Goal: Task Accomplishment & Management: Manage account settings

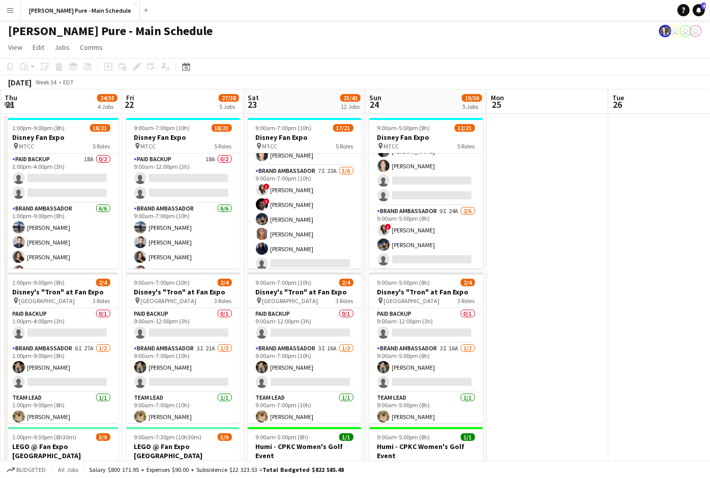
scroll to position [294, 0]
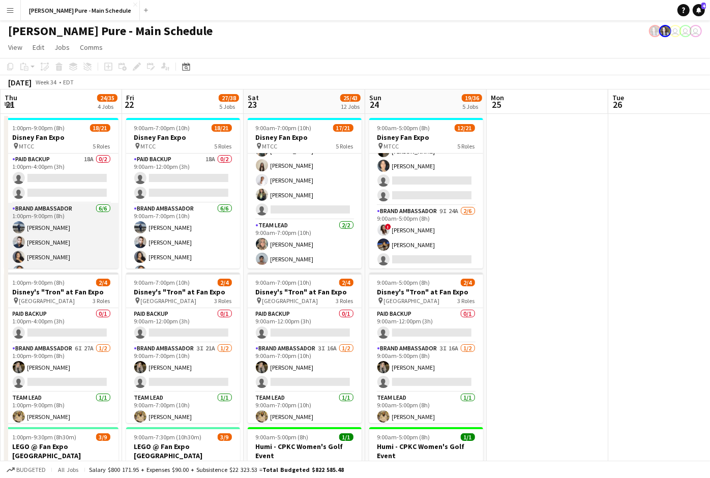
click at [65, 240] on app-card-role "Brand Ambassador 6/6 1:00pm-9:00pm (8h) William Bui DANA CARRABON ameerah nuri …" at bounding box center [62, 257] width 114 height 108
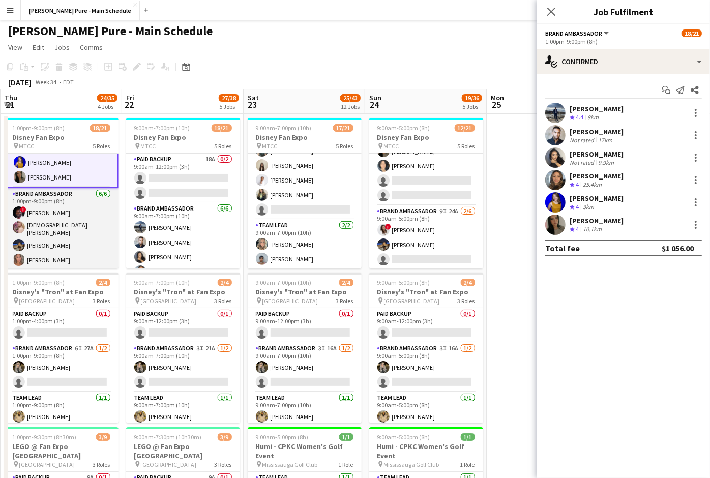
scroll to position [133, 0]
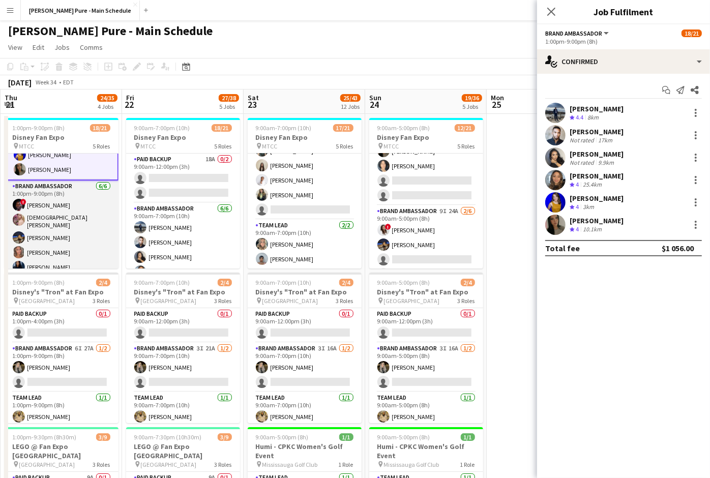
click at [85, 195] on app-card-role "Brand Ambassador 6/6 1:00pm-9:00pm (8h) ! Anthony Kerr Cristiana Bodnariuc Riti…" at bounding box center [62, 236] width 114 height 111
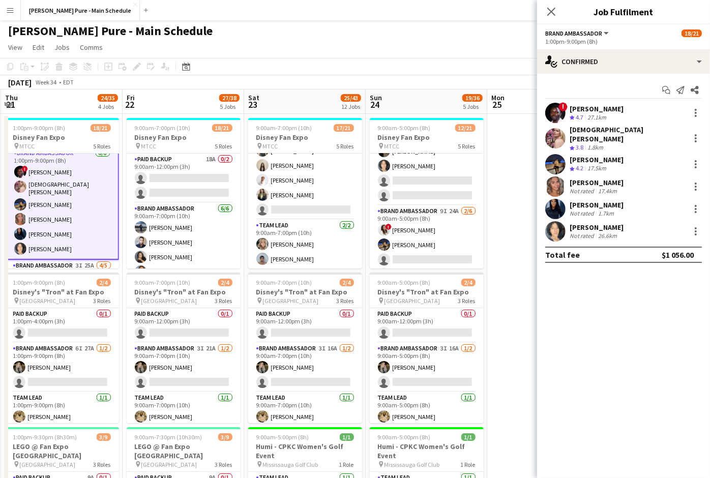
scroll to position [167, 0]
click at [611, 110] on div "Anthony Kerr" at bounding box center [597, 108] width 54 height 9
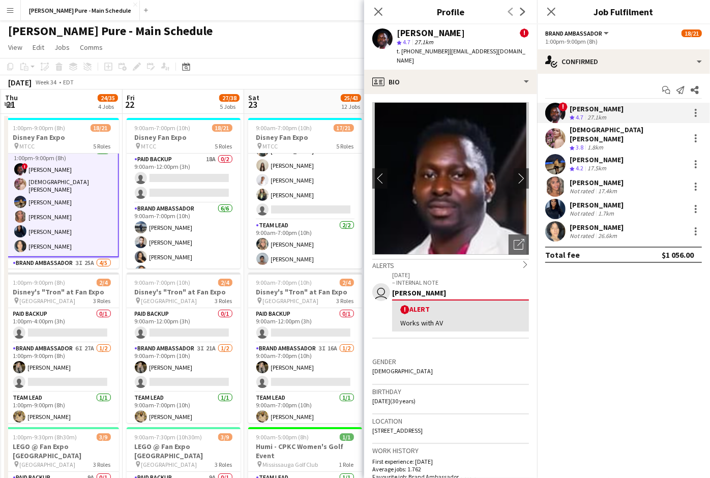
click at [598, 128] on div "Cristiana Bodnariuc" at bounding box center [628, 134] width 116 height 18
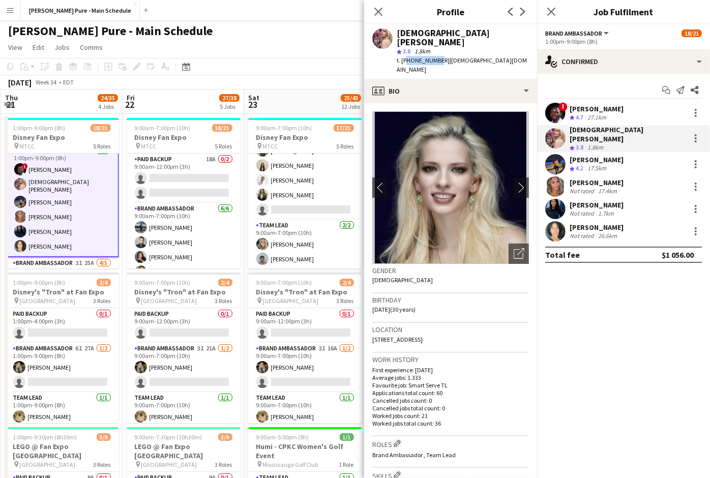
drag, startPoint x: 437, startPoint y: 52, endPoint x: 404, endPoint y: 54, distance: 33.1
click at [404, 56] on span "t. +16138592905" at bounding box center [423, 60] width 53 height 8
drag, startPoint x: 439, startPoint y: 54, endPoint x: 408, endPoint y: 52, distance: 31.1
click at [408, 56] on div "t. +16138592905 | cristianabodnariuc@gmail.com" at bounding box center [463, 65] width 132 height 18
copy span "6138592905"
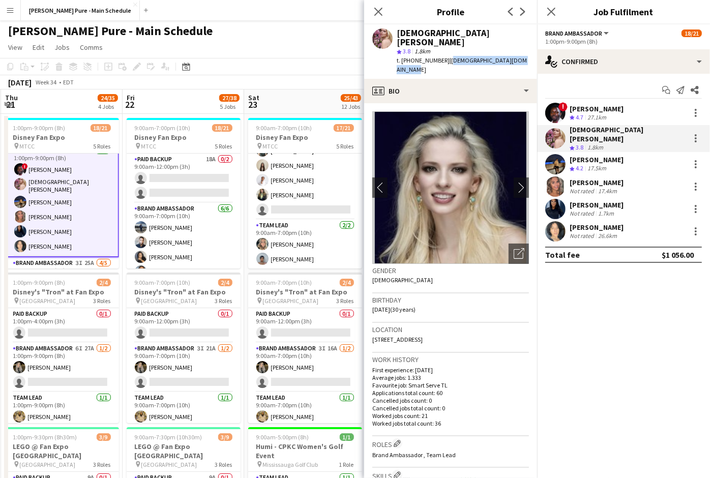
drag, startPoint x: 443, startPoint y: 51, endPoint x: 523, endPoint y: 51, distance: 79.4
click at [523, 51] on div "Cristiana Bodnariuc star 3.8 1.8km t. +16138592905 | cristianabodnariuc@gmail.c…" at bounding box center [450, 51] width 173 height 54
copy span "cristianabodnariuc@gmail.com"
click at [610, 157] on div "Ritish Nagpal" at bounding box center [597, 159] width 54 height 9
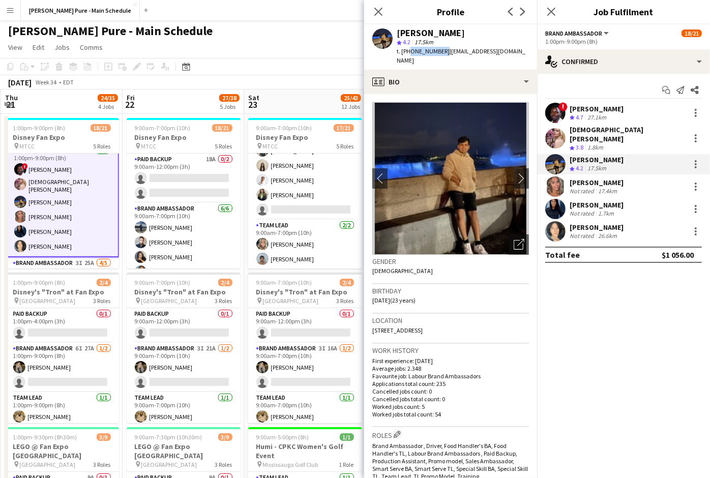
drag, startPoint x: 408, startPoint y: 51, endPoint x: 439, endPoint y: 53, distance: 31.1
click at [439, 53] on div "t. +16474256129 | r.ritishnagpal@gmail.com" at bounding box center [463, 56] width 132 height 18
copy span "6474256129"
click at [517, 50] on app-profile-header "Ritish Nagpal star 4.2 17.5km t. +16474256129 | r.ritishnagpal@gmail.com" at bounding box center [450, 46] width 173 height 45
drag, startPoint x: 509, startPoint y: 52, endPoint x: 444, endPoint y: 51, distance: 65.2
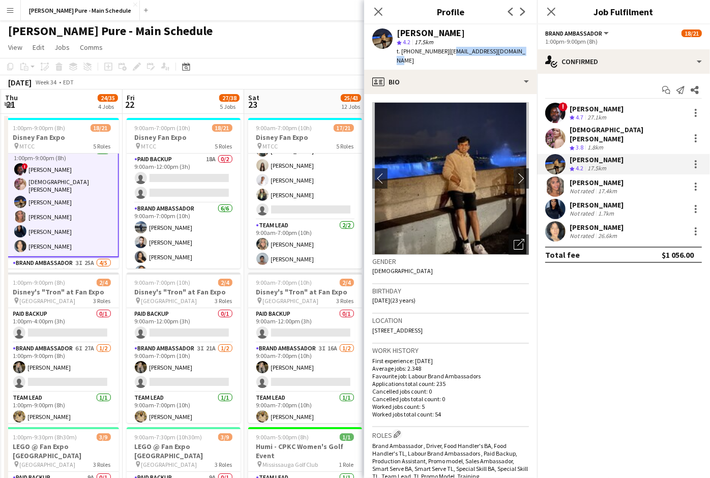
click at [443, 51] on div "Ritish Nagpal star 4.2 17.5km t. +16474256129 | r.ritishnagpal@gmail.com" at bounding box center [450, 46] width 173 height 45
copy span ".ritishnagpal@gmail.com"
click at [461, 49] on span "| r.ritishnagpal@gmail.com" at bounding box center [461, 55] width 129 height 17
drag, startPoint x: 508, startPoint y: 51, endPoint x: 443, endPoint y: 51, distance: 64.6
click at [443, 51] on div "Ritish Nagpal star 4.2 17.5km t. +16474256129 | r.ritishnagpal@gmail.com" at bounding box center [450, 46] width 173 height 45
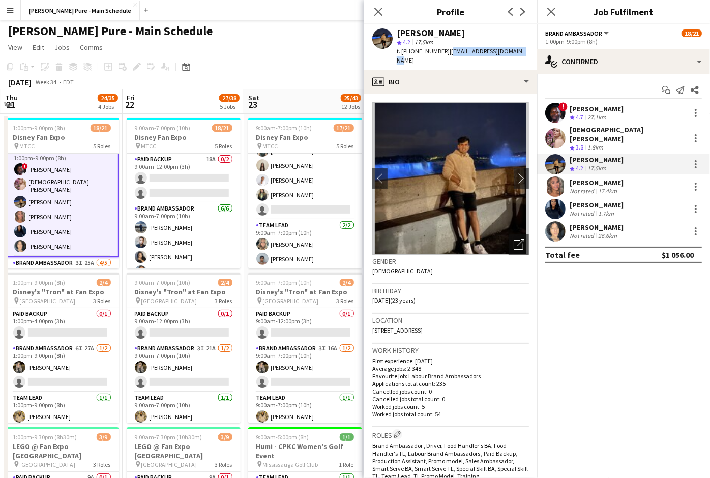
copy span "r.ritishnagpal@gmail.com"
click at [379, 12] on icon at bounding box center [379, 12] width 10 height 10
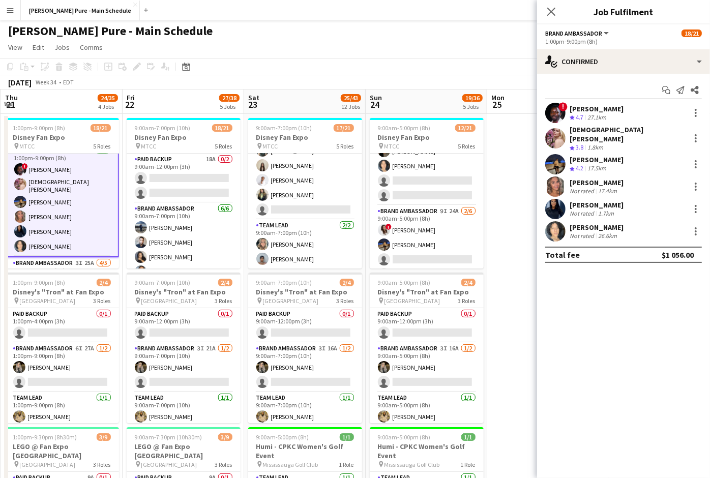
click at [623, 177] on div "Danielle Hreljac Not rated 17.4km" at bounding box center [623, 187] width 173 height 20
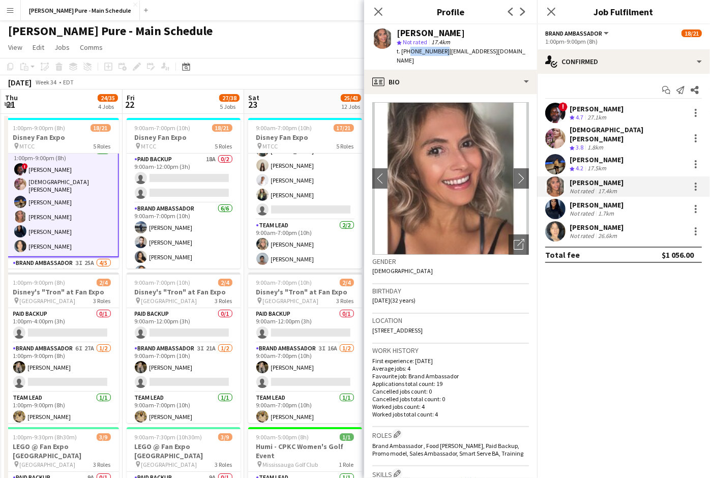
drag, startPoint x: 439, startPoint y: 51, endPoint x: 409, endPoint y: 51, distance: 30.5
click at [409, 51] on div "t. +14168843819 | hreljacdanielle@gmail.com" at bounding box center [463, 56] width 132 height 18
copy span "4168843819"
click at [517, 51] on div "Danielle Hreljac star Not rated 17.4km t. +14168843819 | hreljacdanielle@gmail.…" at bounding box center [450, 46] width 173 height 45
drag, startPoint x: 512, startPoint y: 51, endPoint x: 443, endPoint y: 51, distance: 69.2
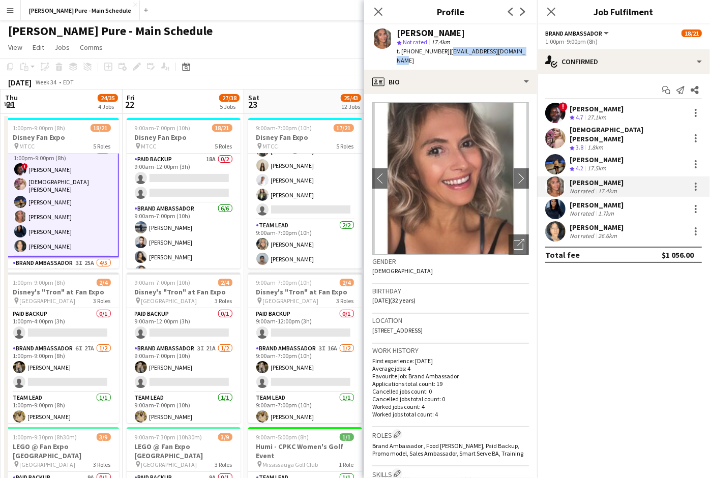
click at [443, 51] on div "Danielle Hreljac star Not rated 17.4km t. +14168843819 | hreljacdanielle@gmail.…" at bounding box center [450, 46] width 173 height 45
copy span "hreljacdanielle@gmail.com"
click at [613, 201] on div "Diana Randeniya" at bounding box center [597, 205] width 54 height 9
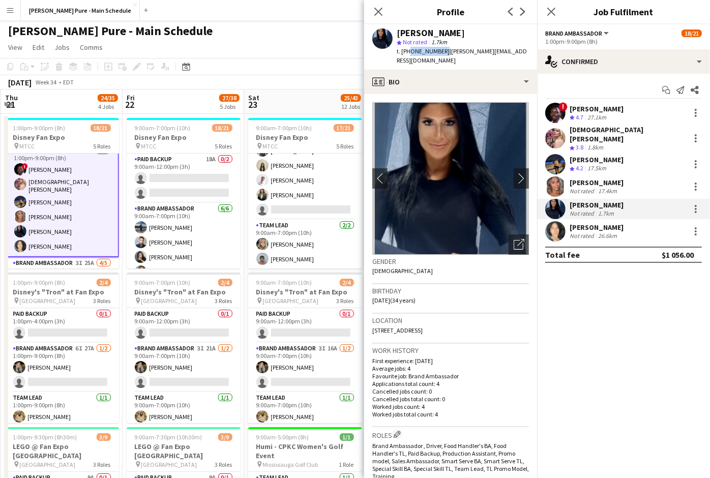
drag, startPoint x: 439, startPoint y: 51, endPoint x: 408, endPoint y: 52, distance: 31.6
click at [408, 52] on div "t. +14165669966 | diana.randeniya@gmail.com" at bounding box center [463, 56] width 132 height 18
copy span "4165669966"
drag, startPoint x: 515, startPoint y: 53, endPoint x: 444, endPoint y: 53, distance: 70.7
click at [444, 53] on div "Diana Randeniya star Not rated 1.7km t. +14165669966 | diana.randeniya@gmail.com" at bounding box center [450, 46] width 173 height 45
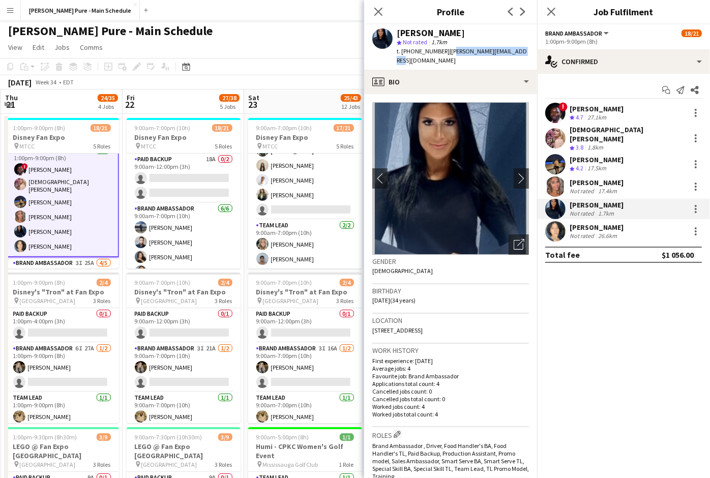
copy span "iana.randeniya@gmail.com"
click at [521, 50] on div "Diana Randeniya star Not rated 1.7km t. +14165669966 | diana.randeniya@gmail.com" at bounding box center [450, 46] width 173 height 45
drag, startPoint x: 515, startPoint y: 51, endPoint x: 443, endPoint y: 50, distance: 72.3
click at [443, 50] on span "| diana.randeniya@gmail.com" at bounding box center [462, 55] width 130 height 17
copy span "diana.randeniya@gmail.com"
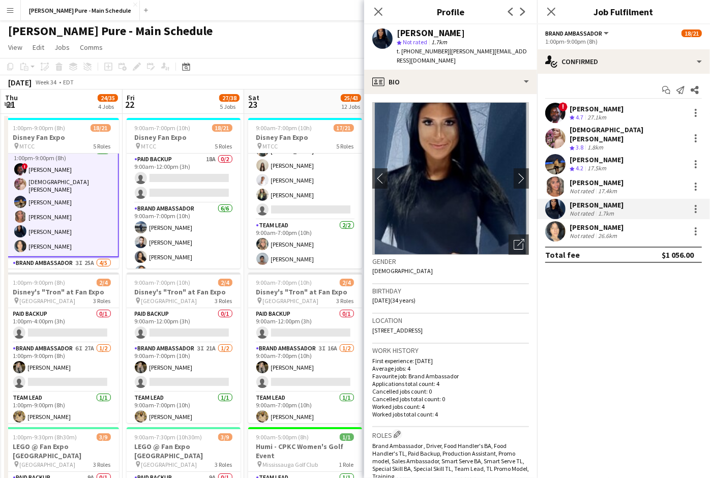
click at [570, 221] on div "Melanie Marshall-Lazou Not rated 26.6km" at bounding box center [623, 231] width 173 height 20
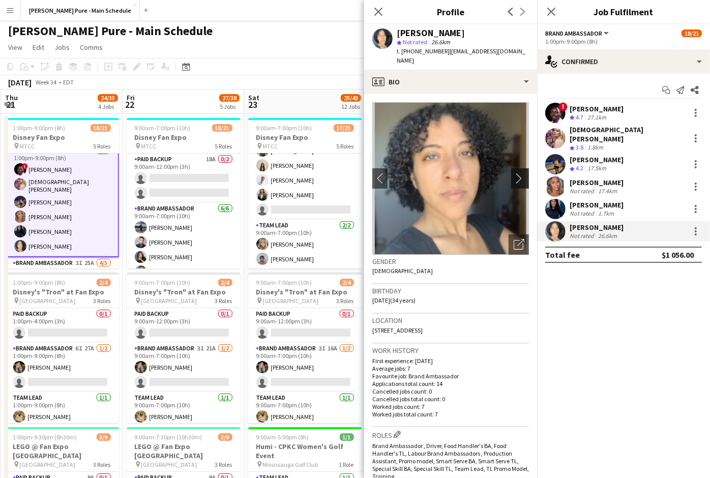
click at [518, 173] on app-icon "chevron-right" at bounding box center [522, 178] width 16 height 11
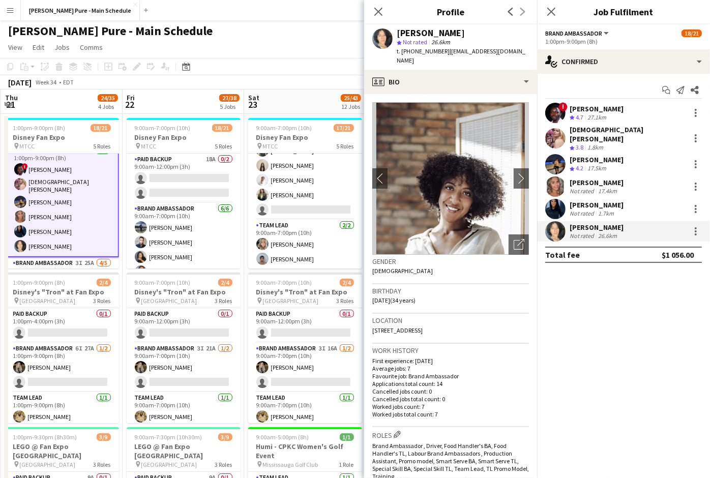
drag, startPoint x: 440, startPoint y: 54, endPoint x: 405, endPoint y: 53, distance: 34.6
click at [405, 53] on div "t. +416-559-2819 | melaniemmusic91@gmail.com" at bounding box center [463, 56] width 132 height 18
drag, startPoint x: 522, startPoint y: 51, endPoint x: 445, endPoint y: 53, distance: 77.4
click at [444, 53] on div "Melanie Marshall-Lazou star Not rated 26.6km t. +416-559-2819 | melaniemmusic91…" at bounding box center [450, 46] width 173 height 45
click at [383, 10] on icon "Close pop-in" at bounding box center [379, 12] width 10 height 10
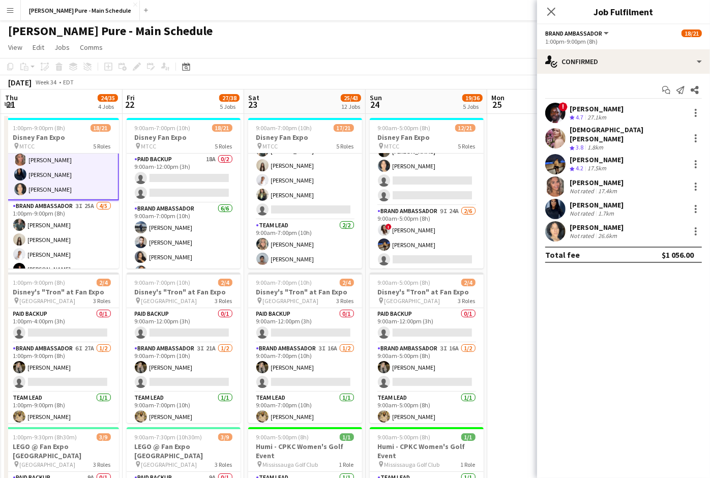
click at [104, 219] on app-card-role "Brand Ambassador 3I 25A 4/5 1:00pm-9:00pm (8h) Dylan Watts Geanie Luu Jessica O…" at bounding box center [62, 248] width 114 height 94
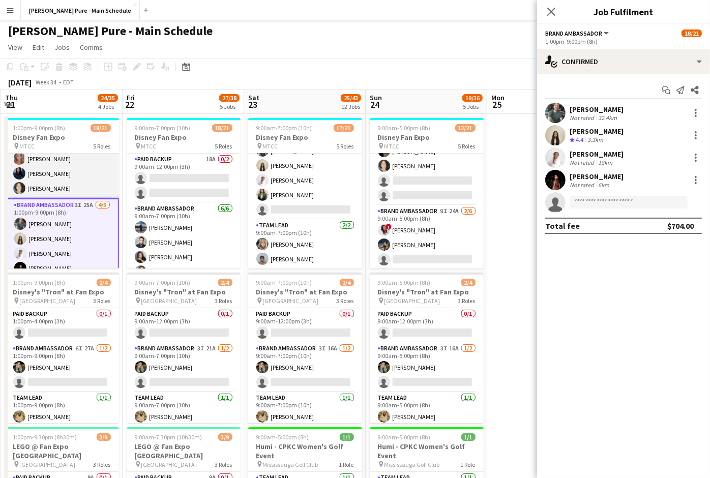
scroll to position [224, 0]
click at [616, 152] on div "Jessica Opoku-Amoah" at bounding box center [597, 154] width 54 height 9
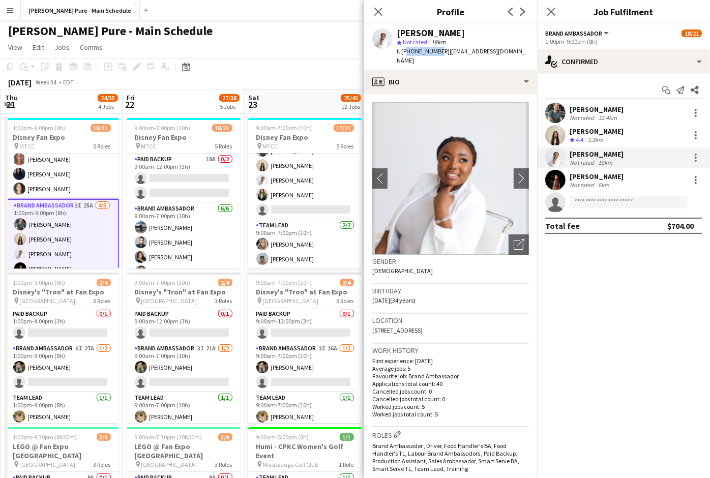
drag, startPoint x: 436, startPoint y: 53, endPoint x: 407, endPoint y: 52, distance: 28.5
click at [406, 52] on span "t. +6473944142" at bounding box center [423, 51] width 53 height 8
drag, startPoint x: 500, startPoint y: 52, endPoint x: 439, endPoint y: 52, distance: 61.1
click at [439, 52] on div "Jessica Opoku-Amoah star Not rated 18km t. +6473944142 | jopoku771@gmail.com" at bounding box center [450, 46] width 173 height 45
click at [377, 10] on icon at bounding box center [379, 12] width 10 height 10
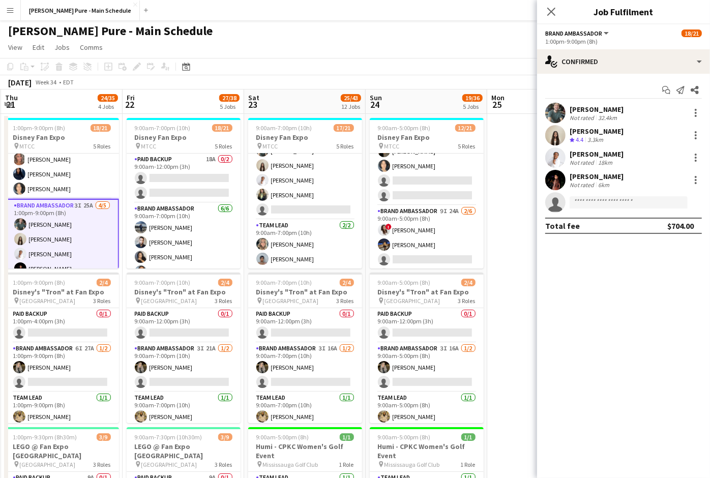
click at [584, 170] on div "Claire Applegath Not rated 6km" at bounding box center [623, 180] width 173 height 20
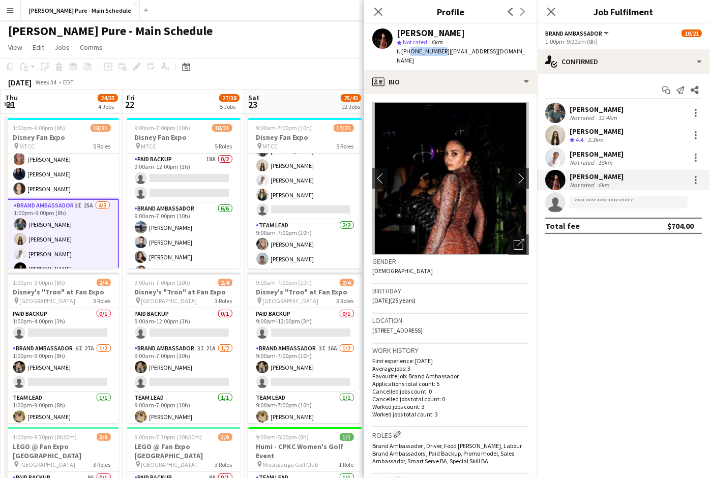
drag, startPoint x: 439, startPoint y: 52, endPoint x: 409, endPoint y: 51, distance: 29.5
click at [408, 51] on span "t. +16478094394" at bounding box center [423, 51] width 53 height 8
drag, startPoint x: 509, startPoint y: 52, endPoint x: 444, endPoint y: 52, distance: 65.1
click at [444, 52] on div "Claire Applegath star Not rated 6km t. +16478094394 | claire.aplgth@gmail.com" at bounding box center [450, 46] width 173 height 45
click at [469, 55] on div "t. +16478094394 | claire.aplgth@gmail.com" at bounding box center [463, 56] width 132 height 18
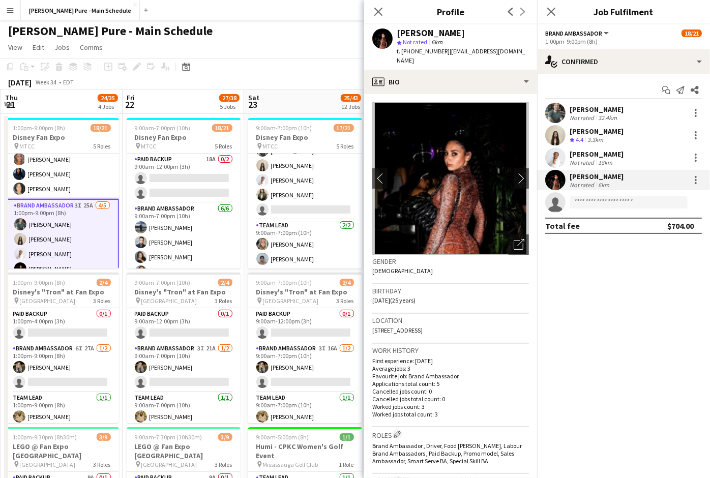
drag, startPoint x: 508, startPoint y: 51, endPoint x: 441, endPoint y: 51, distance: 66.7
click at [441, 51] on div "Claire Applegath star Not rated 6km t. +16478094394 | claire.aplgth@gmail.com" at bounding box center [450, 46] width 173 height 45
click at [383, 11] on icon "Close pop-in" at bounding box center [379, 12] width 10 height 10
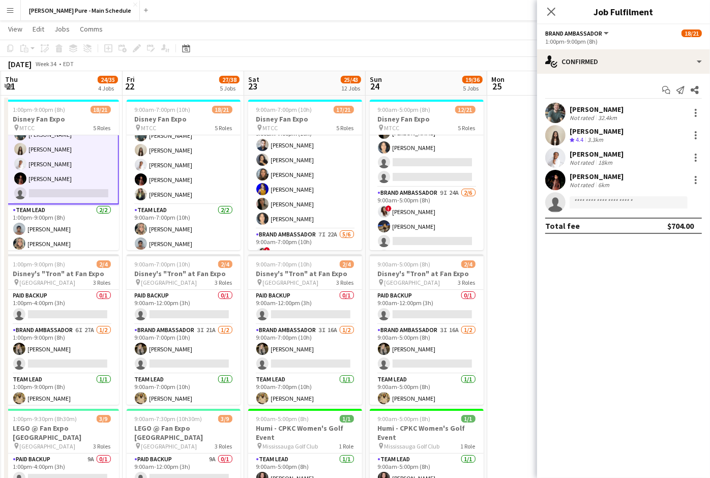
scroll to position [94, 0]
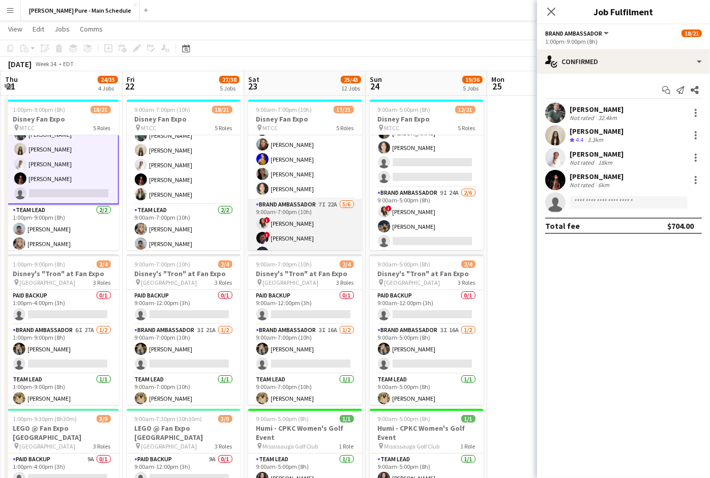
click at [290, 221] on app-card-role "Brand Ambassador 7I 22A 5/6 9:00am-7:00pm (10h) ! Christina Cabral ! Anthony Ke…" at bounding box center [305, 253] width 114 height 108
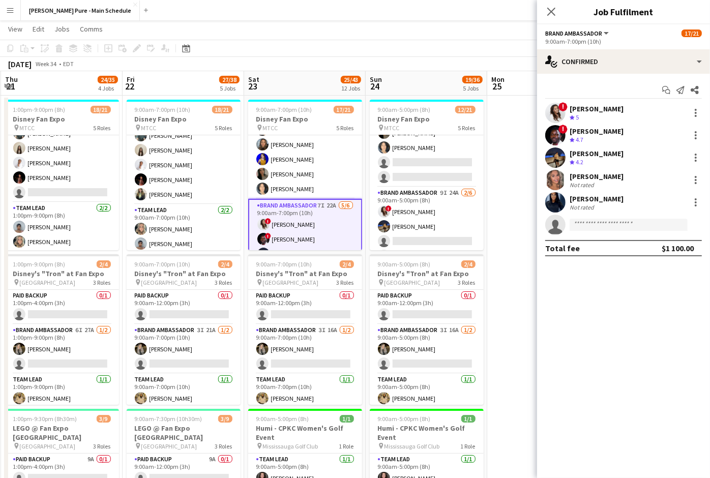
scroll to position [294, 0]
click at [588, 106] on div "Christina Cabral" at bounding box center [597, 108] width 54 height 9
click at [588, 107] on div "Christina Cabral" at bounding box center [597, 108] width 54 height 9
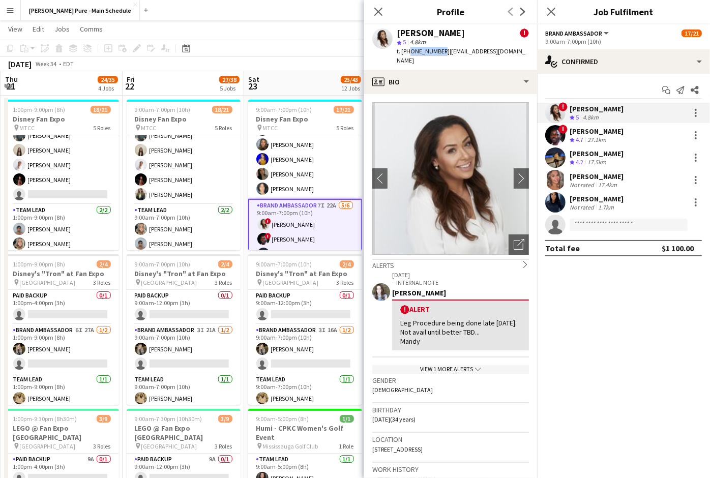
drag, startPoint x: 438, startPoint y: 52, endPoint x: 407, endPoint y: 52, distance: 30.5
click at [407, 52] on span "t. +16472687882" at bounding box center [423, 51] width 53 height 8
drag, startPoint x: 513, startPoint y: 51, endPoint x: 443, endPoint y: 50, distance: 70.7
click at [443, 50] on span "| christinaecabral@gmail.com" at bounding box center [461, 55] width 129 height 17
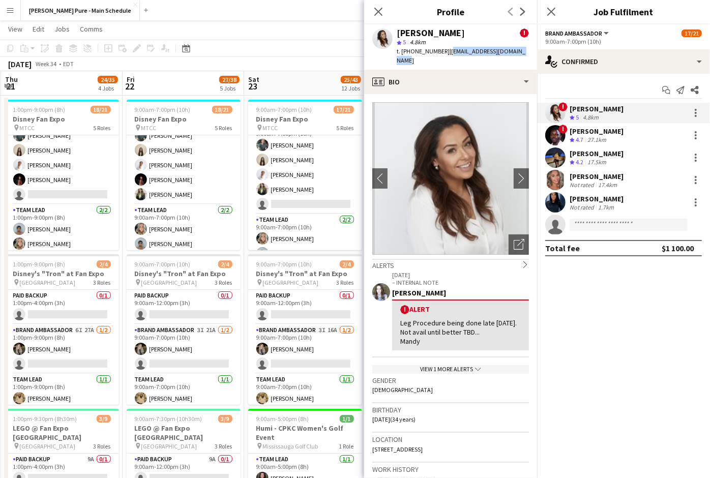
scroll to position [296, 0]
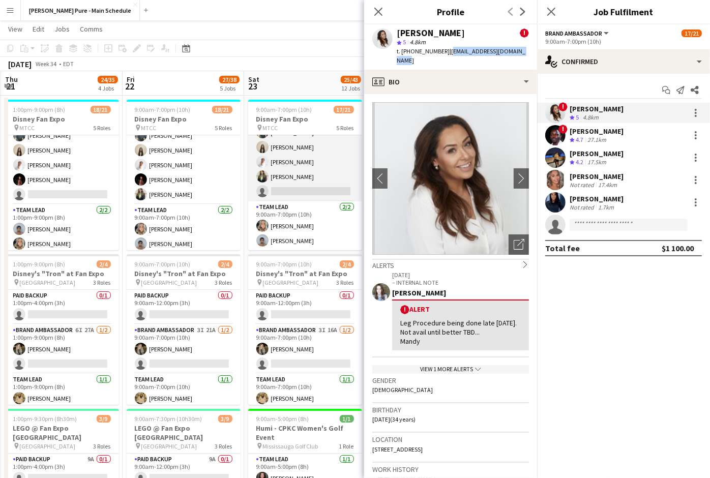
click at [287, 179] on app-card-role "Brand Ambassador 6I 21A 4/5 9:00am-7:00pm (10h) Dylan Watts Geanie Luu Jessica …" at bounding box center [305, 155] width 114 height 94
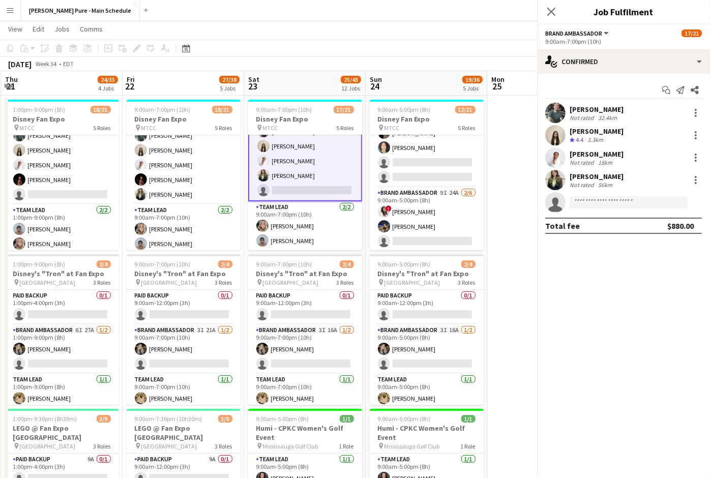
scroll to position [295, 0]
click at [558, 173] on app-user-avatar at bounding box center [556, 180] width 20 height 20
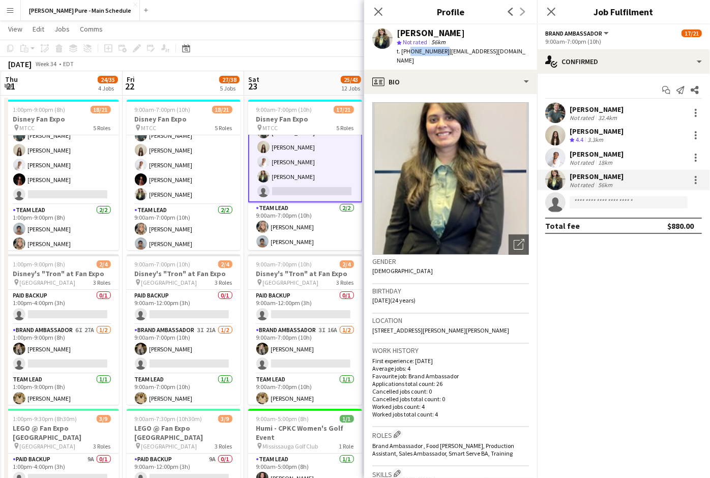
drag, startPoint x: 439, startPoint y: 52, endPoint x: 407, endPoint y: 52, distance: 32.1
click at [407, 52] on div "t. +19059208376 | hensi1811@gmail.com" at bounding box center [463, 56] width 132 height 18
drag, startPoint x: 501, startPoint y: 52, endPoint x: 443, endPoint y: 51, distance: 58.0
click at [443, 51] on div "Hensi Patel star Not rated 56km t. +19059208376 | hensi1811@gmail.com" at bounding box center [450, 46] width 173 height 45
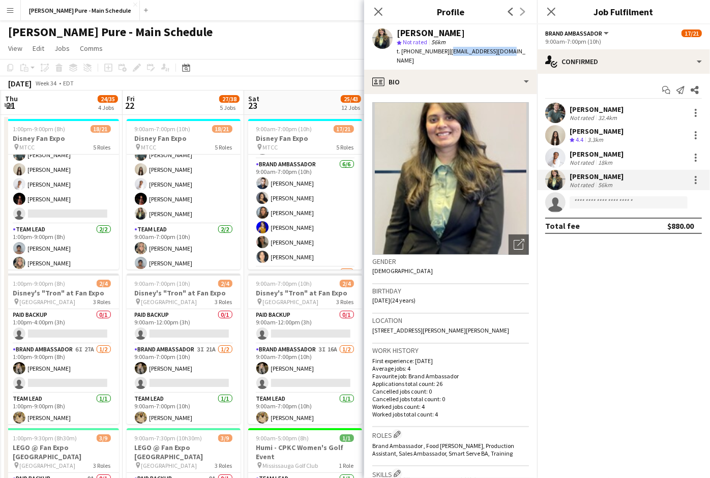
scroll to position [37, 0]
click at [381, 13] on icon "Close pop-in" at bounding box center [379, 12] width 10 height 10
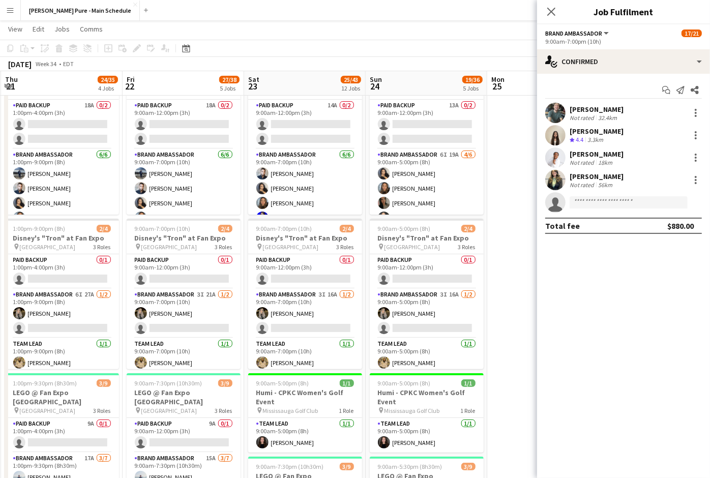
scroll to position [0, 0]
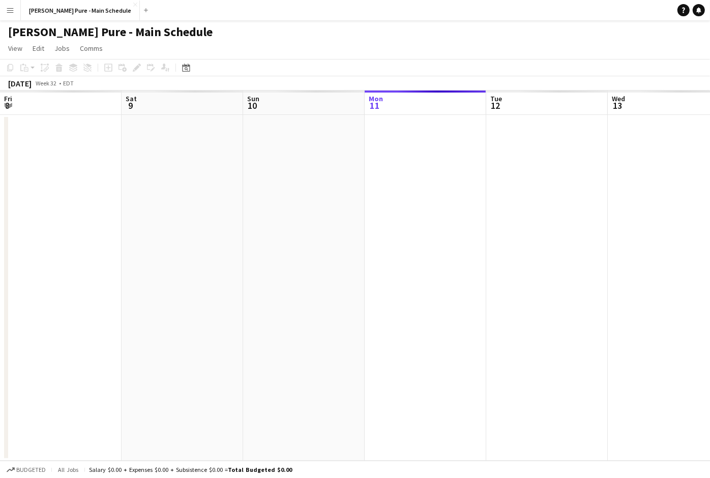
scroll to position [0, 243]
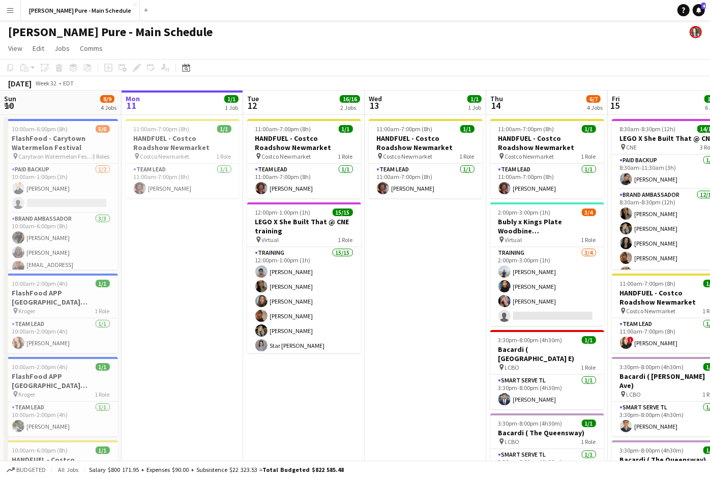
click at [11, 14] on button "Menu" at bounding box center [10, 10] width 20 height 20
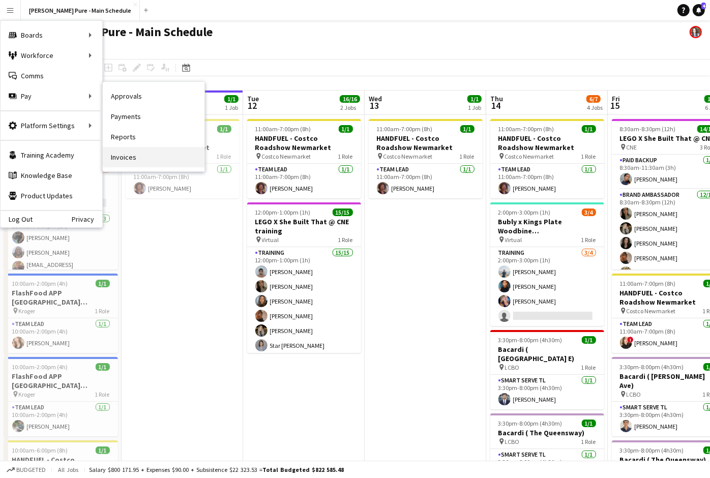
click at [143, 161] on link "Invoices" at bounding box center [154, 157] width 102 height 20
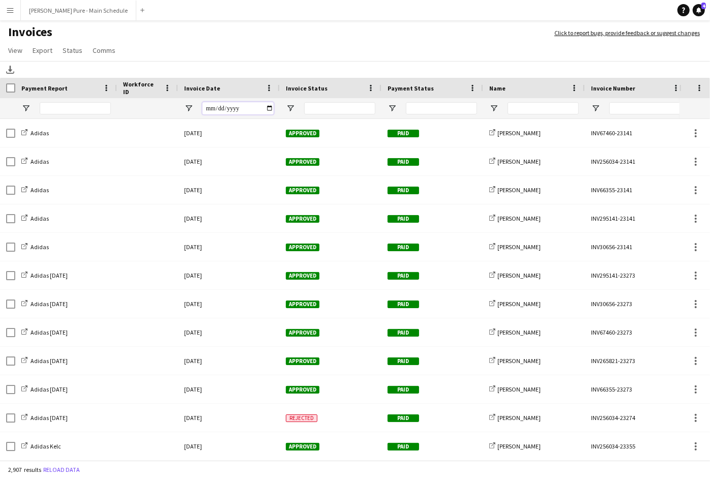
click at [238, 110] on input "Invoice Date Filter Input" at bounding box center [238, 108] width 71 height 12
click at [53, 106] on input "Payment Report Filter Input" at bounding box center [75, 108] width 71 height 12
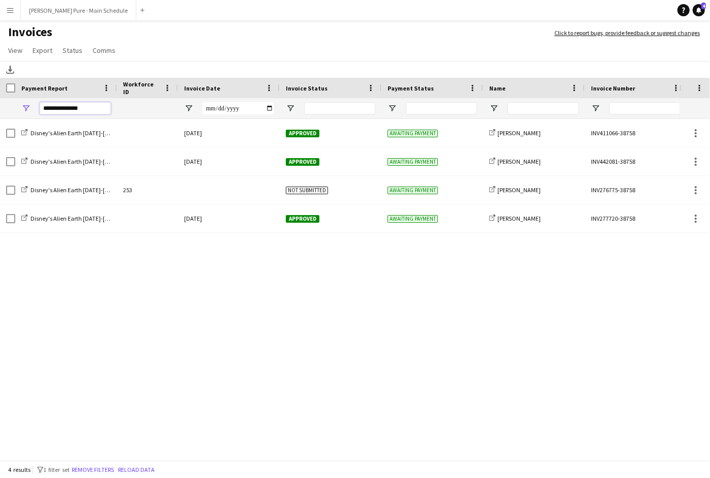
type input "**********"
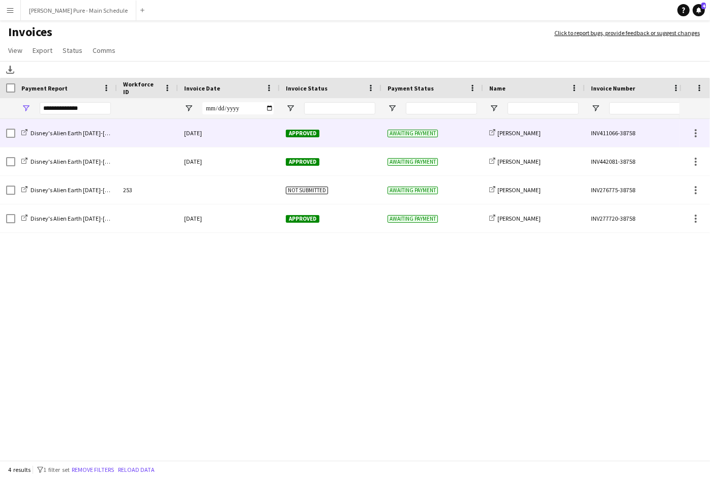
click at [84, 138] on div "Disney's Alien Earth Aug 7-9 Payment Report" at bounding box center [66, 133] width 102 height 28
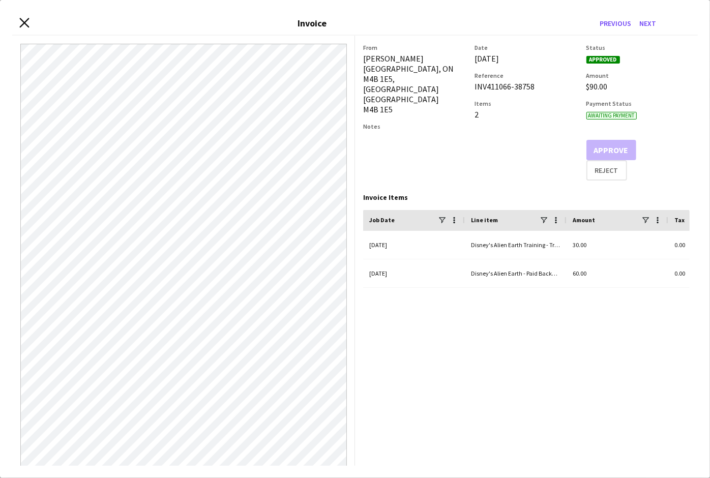
click at [26, 26] on app-icon "Close invoice dialog" at bounding box center [24, 23] width 10 height 11
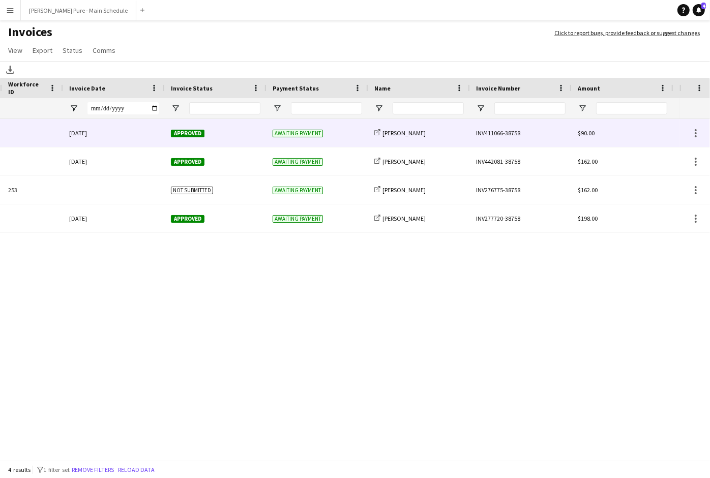
scroll to position [0, 191]
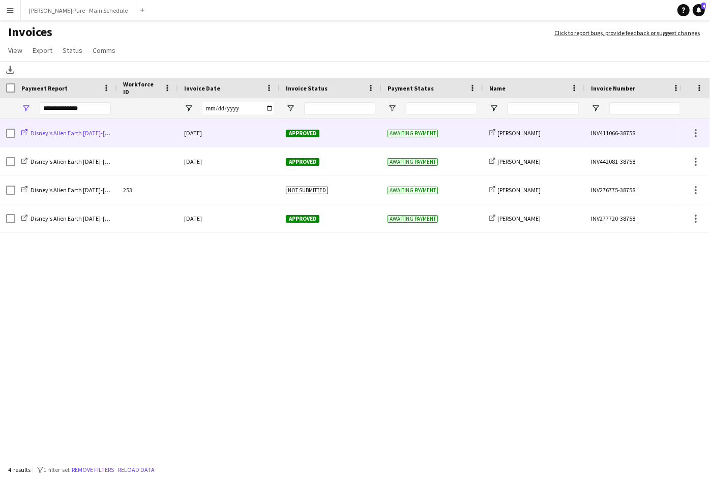
click at [82, 136] on span "Disney's Alien Earth Aug 7-9 Payment Report" at bounding box center [97, 133] width 132 height 8
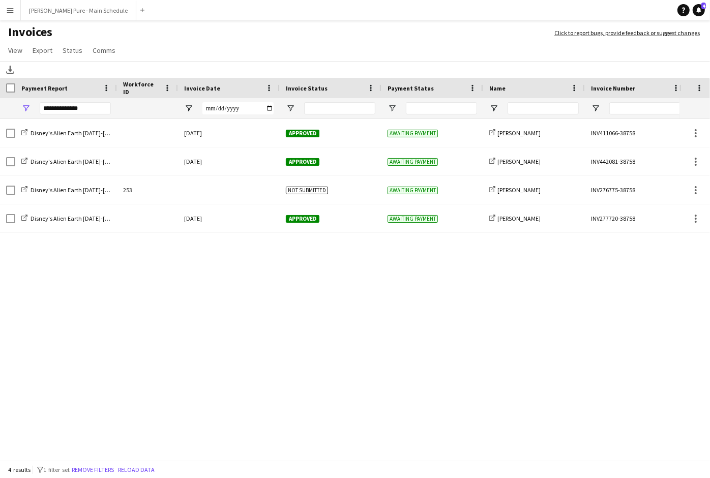
click at [6, 16] on button "Menu" at bounding box center [10, 10] width 20 height 20
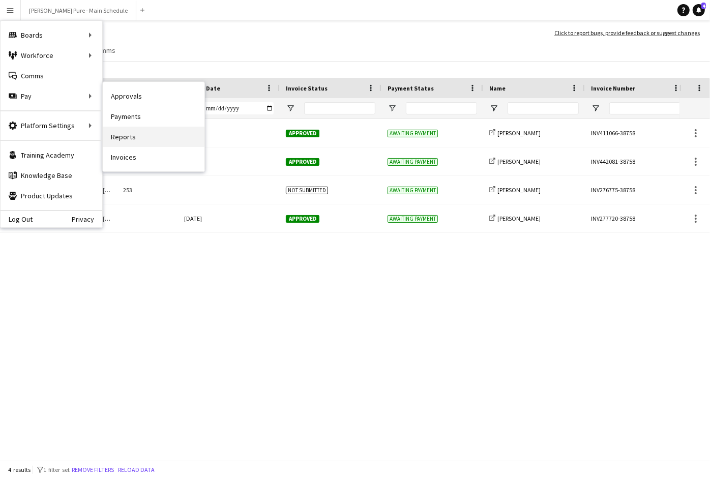
click at [155, 136] on link "Reports" at bounding box center [154, 137] width 102 height 20
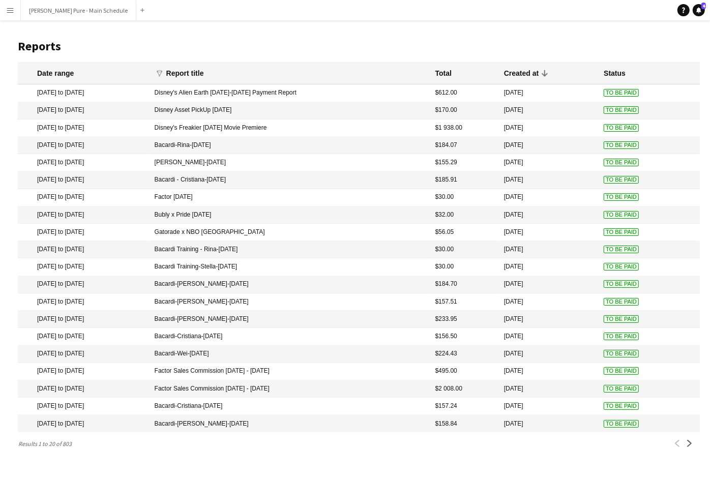
click at [312, 101] on mat-cell "Disney's Alien Earth Aug 7-9 Payment Report" at bounding box center [290, 92] width 281 height 17
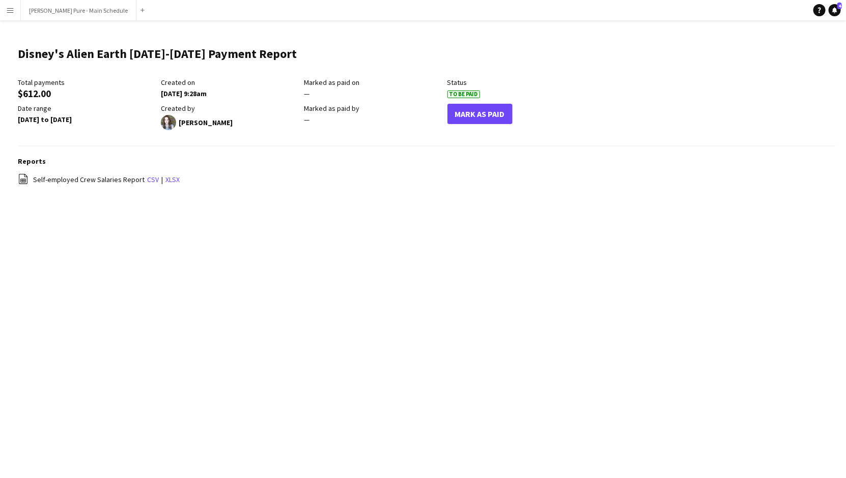
click at [9, 8] on app-icon "Menu" at bounding box center [10, 10] width 8 height 8
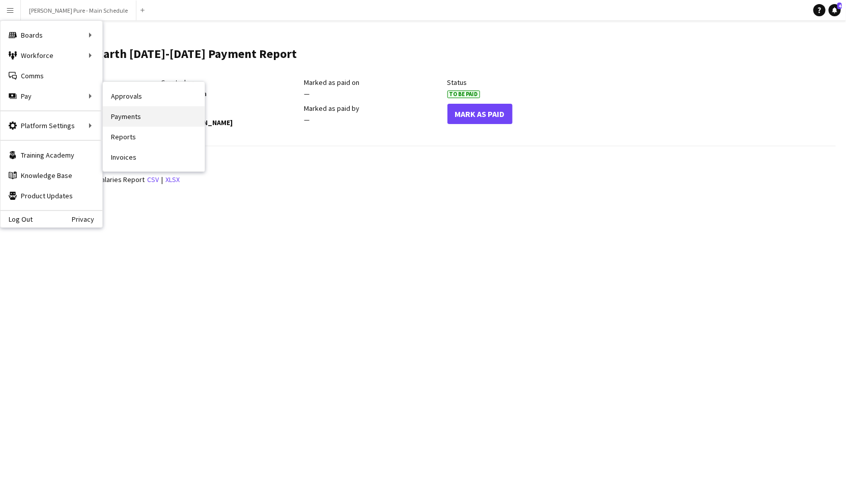
click at [120, 117] on link "Payments" at bounding box center [154, 116] width 102 height 20
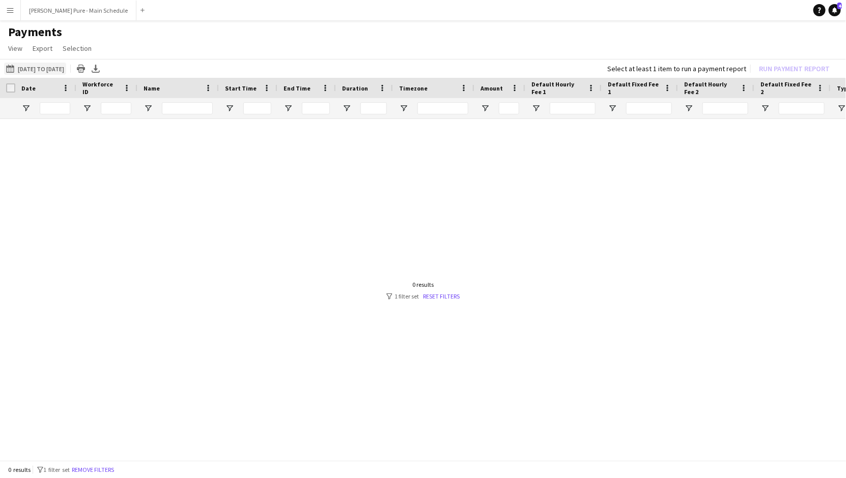
click at [27, 67] on button "07-08-2025 to 09-08-2025 07-08-2025 to 09-08-2025" at bounding box center [35, 69] width 62 height 12
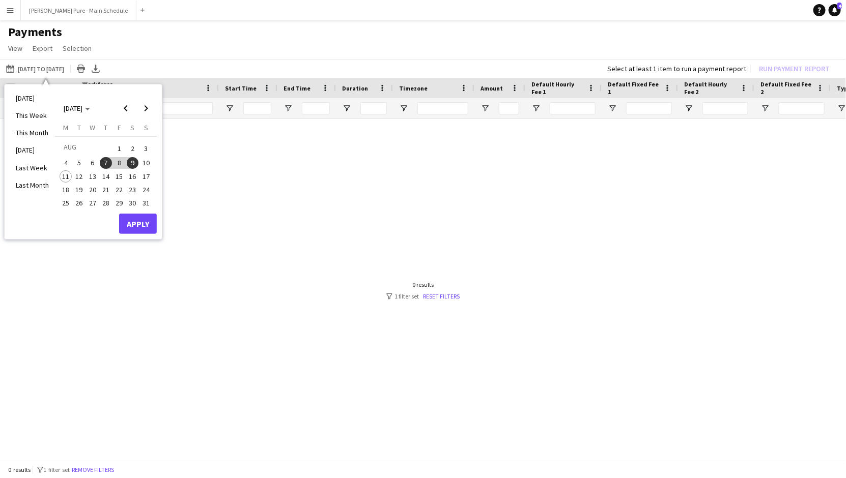
click at [65, 175] on span "11" at bounding box center [66, 176] width 12 height 12
click at [133, 220] on button "Apply" at bounding box center [138, 224] width 38 height 20
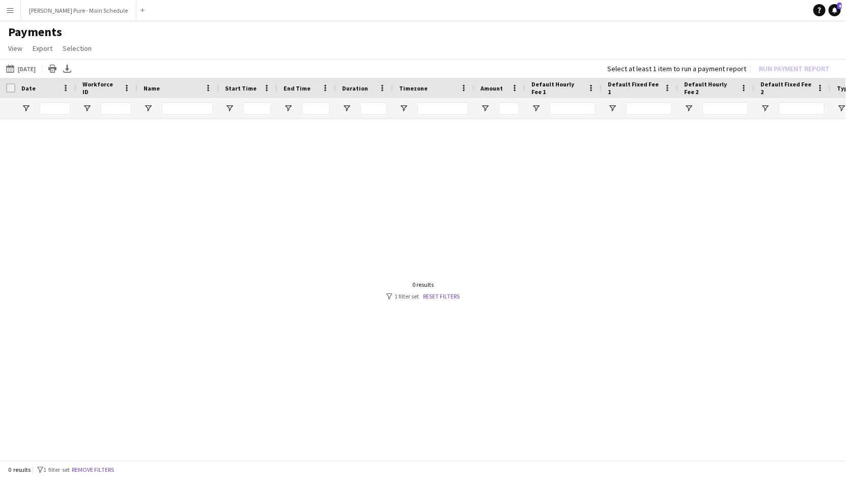
click at [434, 302] on div at bounding box center [423, 291] width 846 height 344
click at [434, 298] on link "Reset filters" at bounding box center [441, 297] width 37 height 8
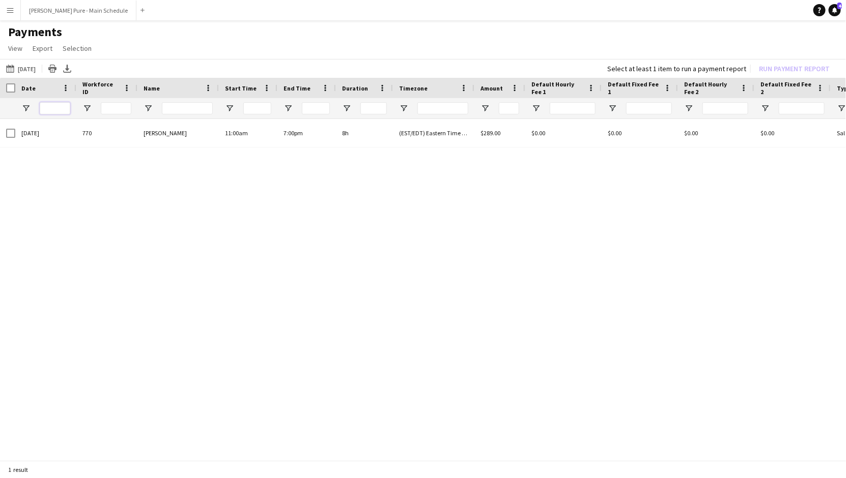
click at [56, 107] on input "Date Filter Input" at bounding box center [55, 108] width 31 height 12
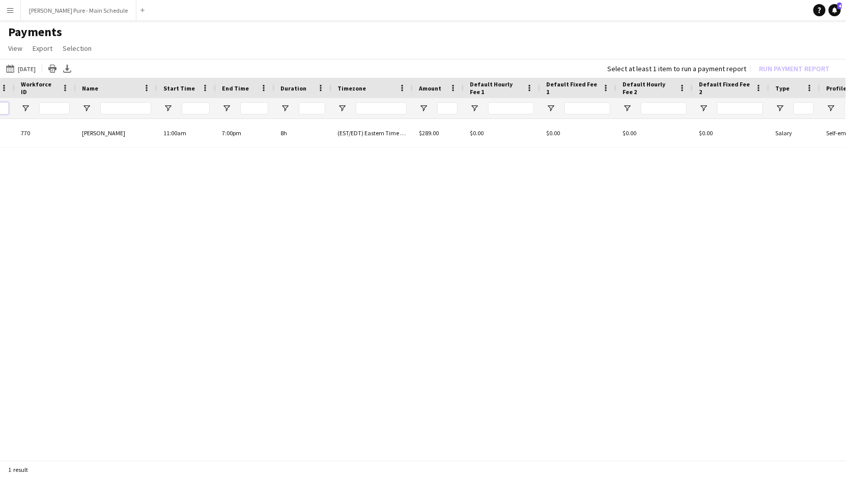
scroll to position [0, 135]
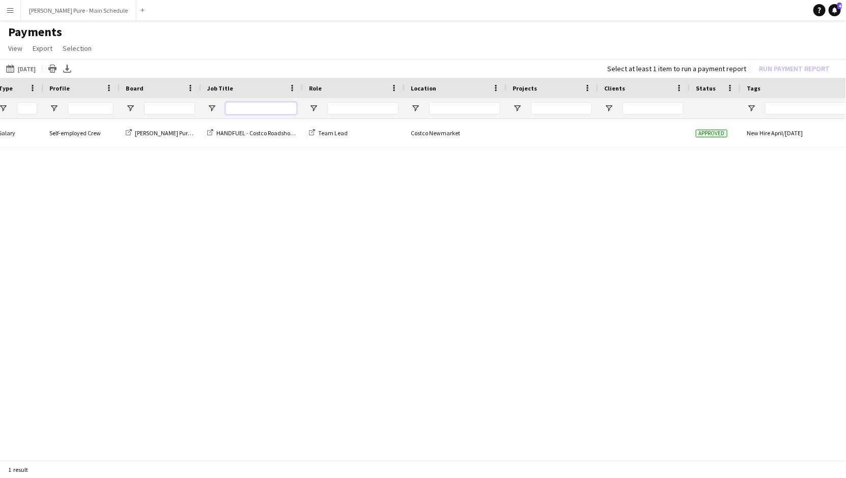
click at [271, 109] on input "Job Title Filter Input" at bounding box center [260, 108] width 71 height 12
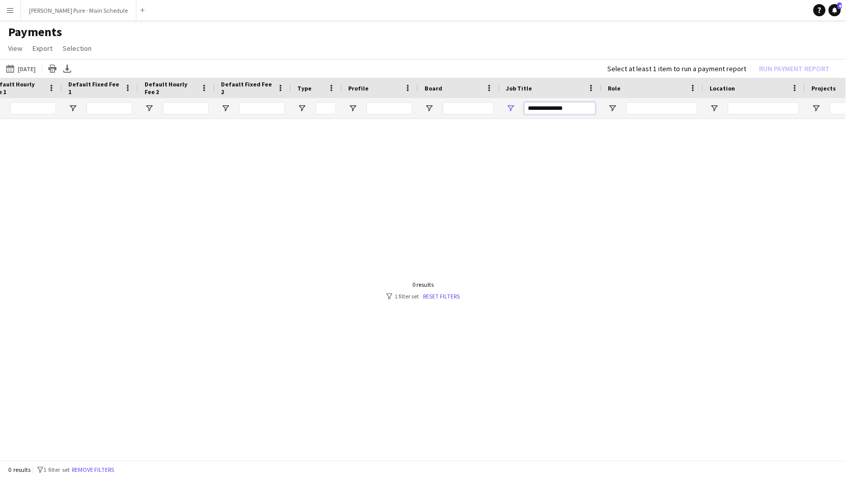
type input "**********"
click at [15, 10] on button "Menu" at bounding box center [10, 10] width 20 height 20
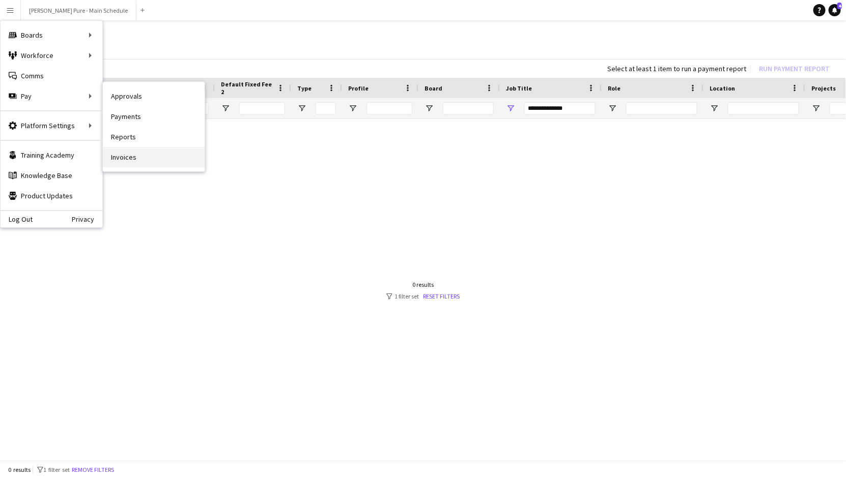
click at [144, 154] on link "Invoices" at bounding box center [154, 157] width 102 height 20
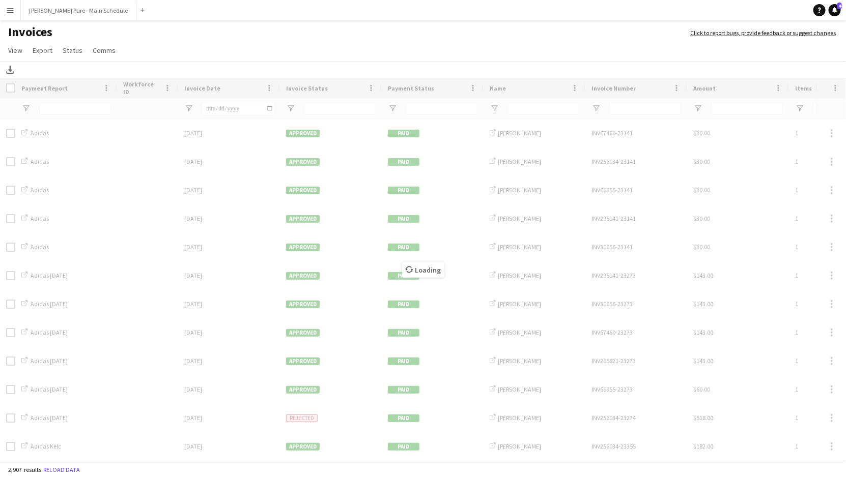
click at [15, 4] on button "Menu" at bounding box center [10, 10] width 20 height 20
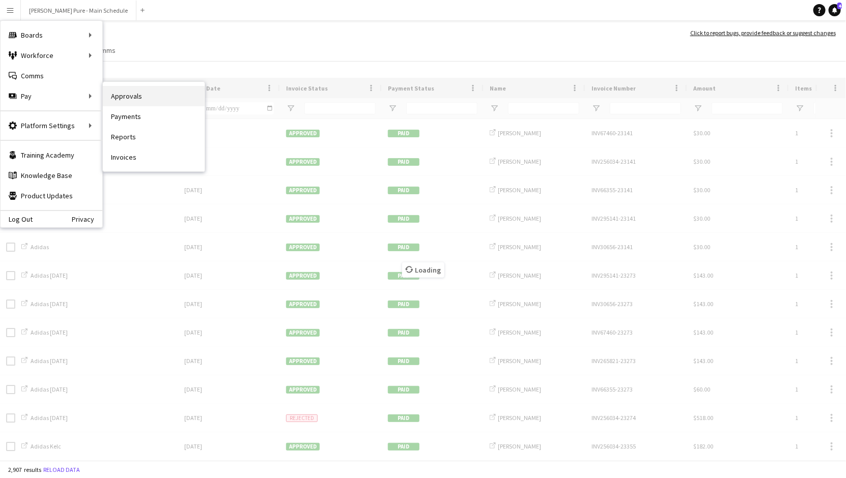
click at [115, 102] on link "Approvals" at bounding box center [154, 96] width 102 height 20
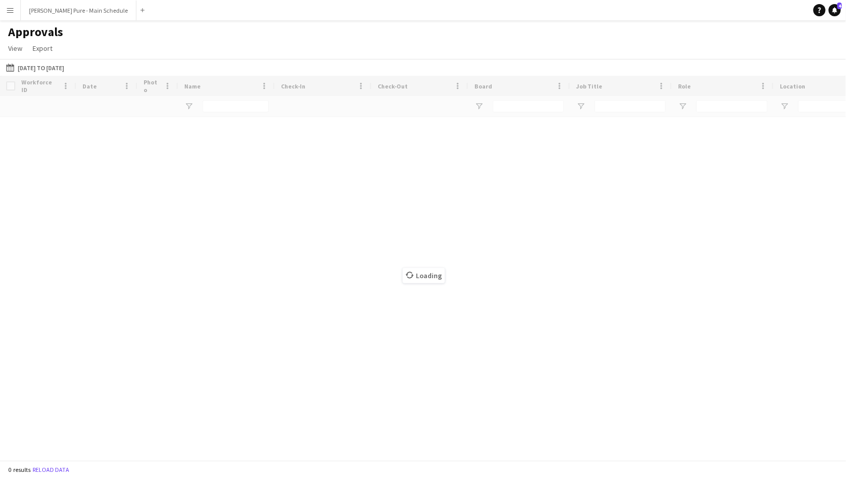
type input "*****"
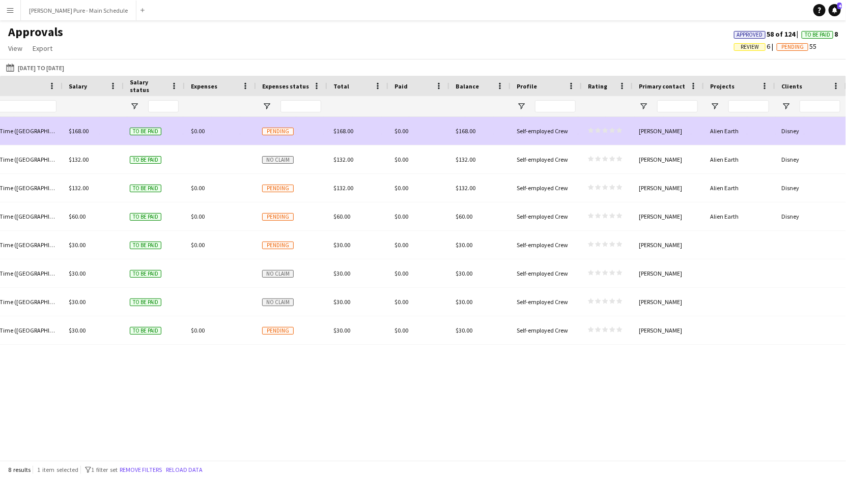
click at [282, 131] on span "Pending" at bounding box center [278, 132] width 32 height 8
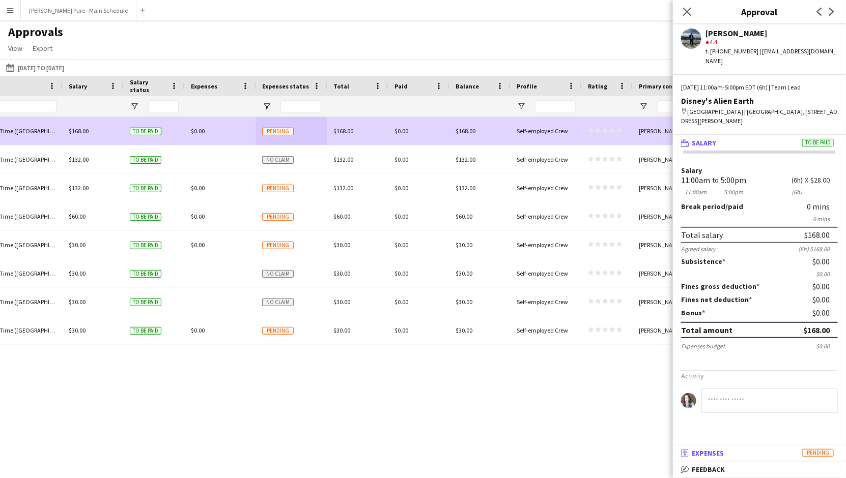
click at [710, 455] on mat-panel-title "receipt Expenses Pending" at bounding box center [757, 453] width 169 height 9
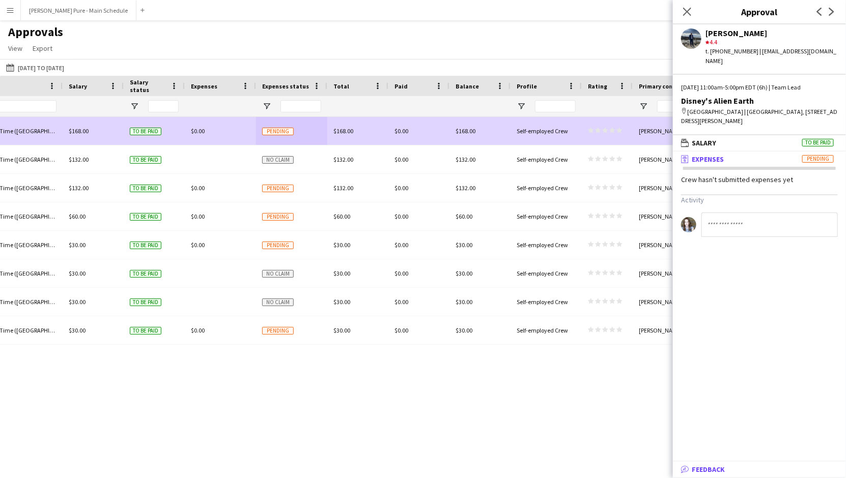
click at [710, 475] on mat-expansion-panel-header "bubble-pencil Feedback" at bounding box center [759, 469] width 173 height 15
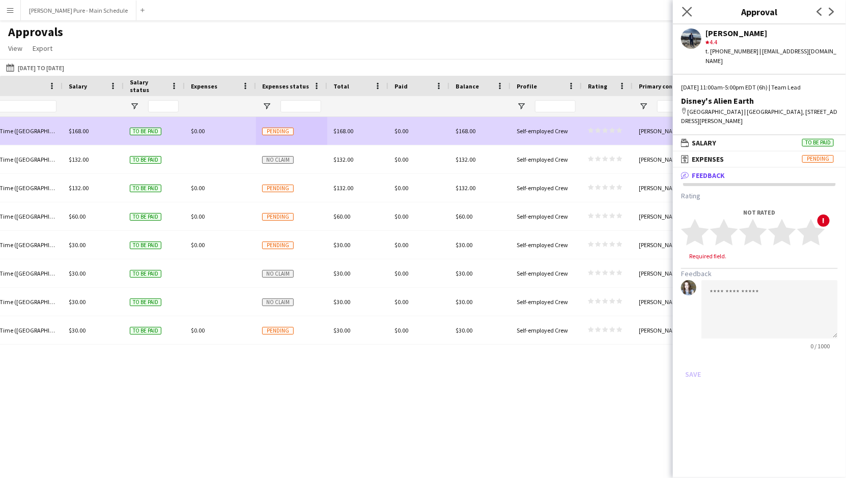
click at [682, 12] on app-icon "Close pop-in" at bounding box center [687, 12] width 15 height 15
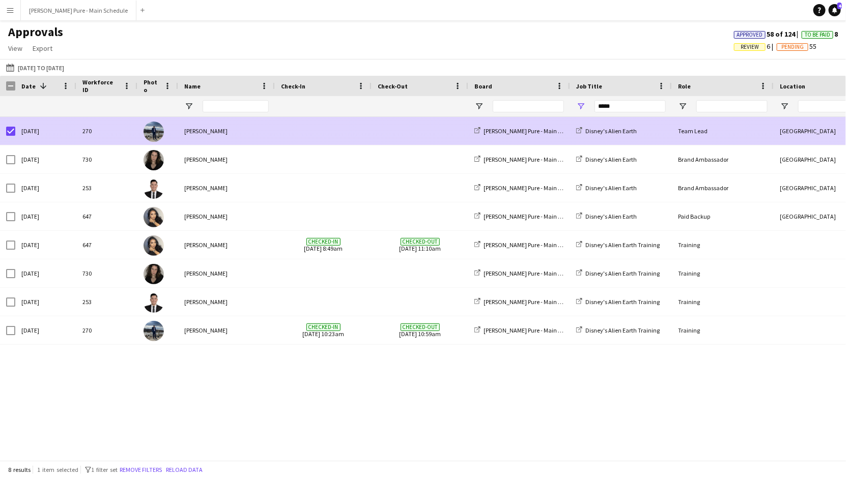
click at [336, 136] on span at bounding box center [323, 131] width 84 height 28
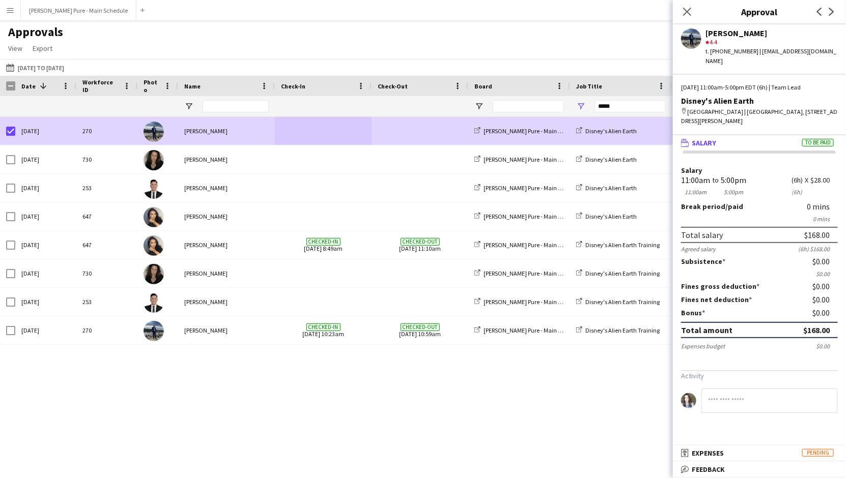
click at [710, 139] on span "To be paid" at bounding box center [818, 143] width 32 height 8
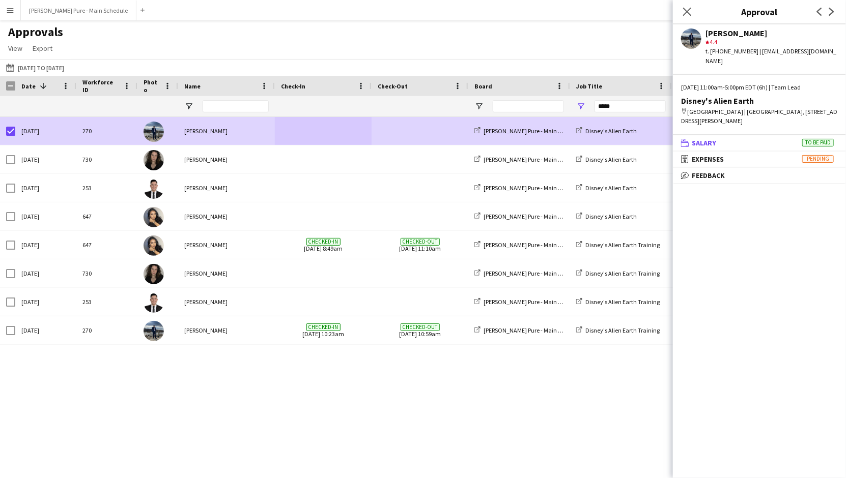
click at [710, 139] on span "To be paid" at bounding box center [818, 143] width 32 height 8
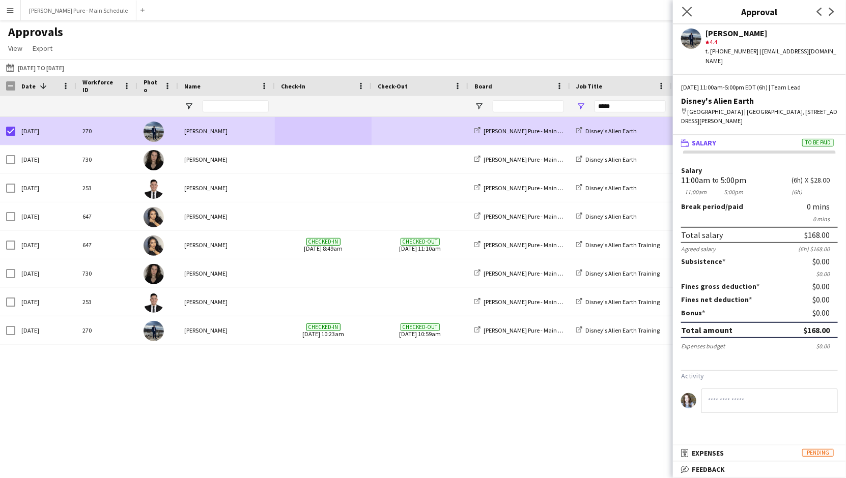
click at [686, 6] on app-icon "Close pop-in" at bounding box center [687, 12] width 15 height 15
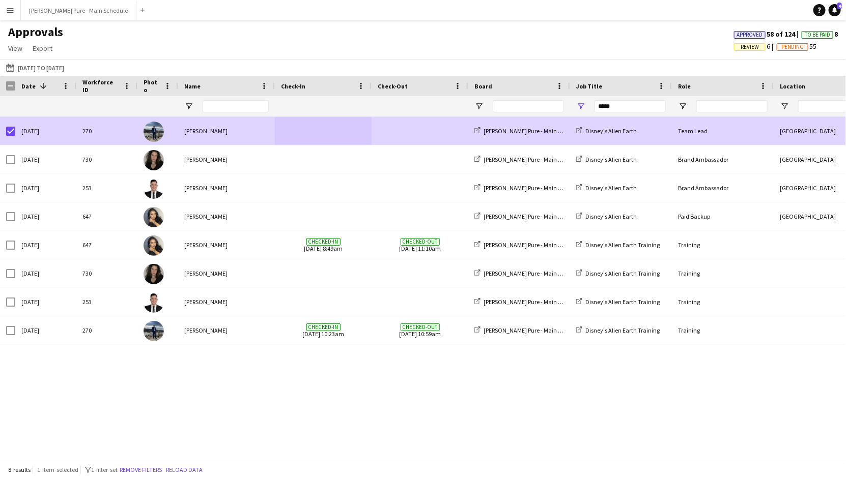
click at [10, 137] on div at bounding box center [10, 131] width 9 height 28
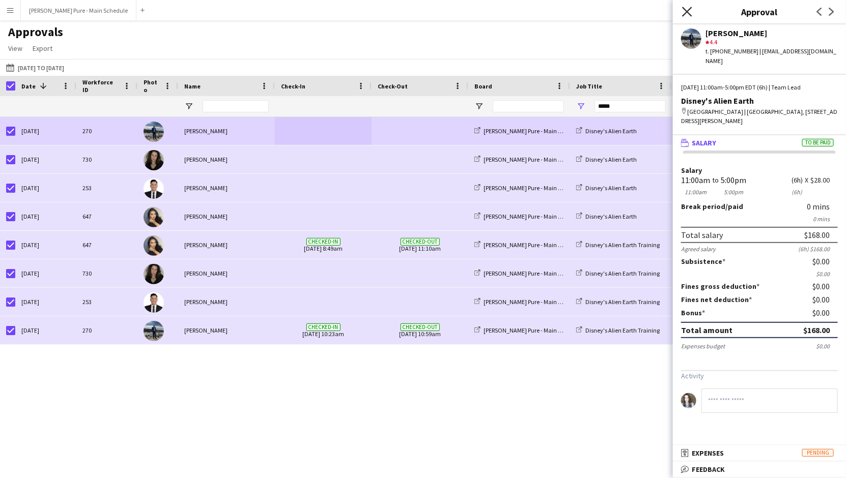
click at [689, 10] on icon at bounding box center [687, 12] width 10 height 10
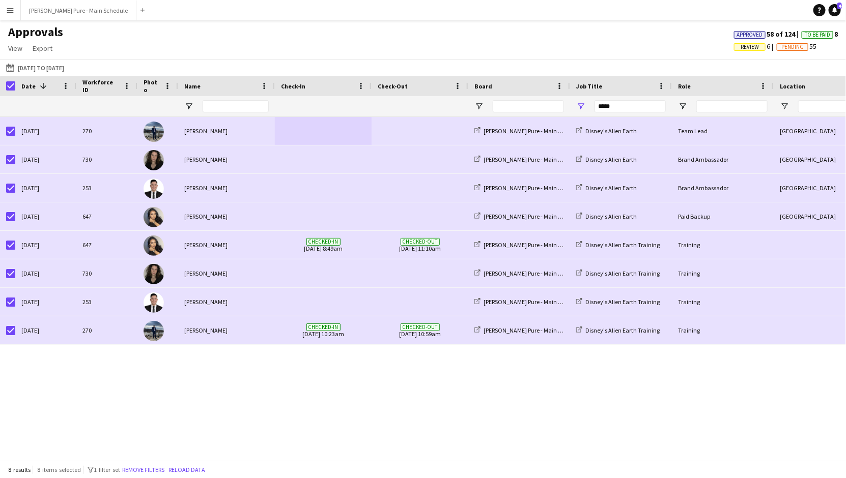
click at [710, 32] on span "Approved" at bounding box center [750, 35] width 26 height 7
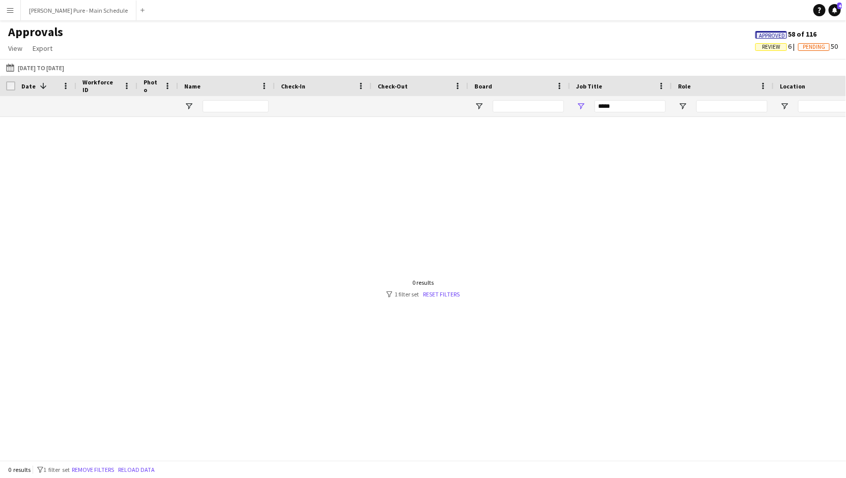
click at [710, 47] on span "Review" at bounding box center [771, 47] width 18 height 7
click at [710, 46] on span "Review" at bounding box center [800, 48] width 18 height 7
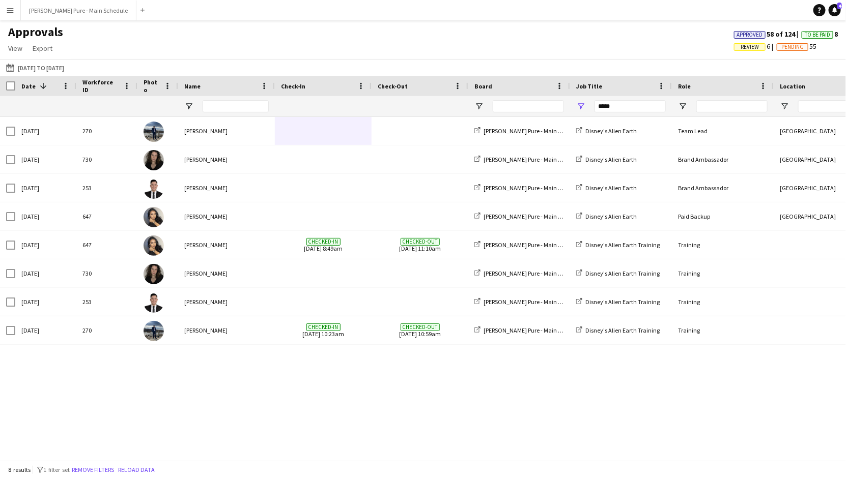
click at [142, 434] on div "Sat, 9 Aug 2025 270 William Bui Simon Pure - Main Schedule Disney's Alien Earth…" at bounding box center [423, 289] width 846 height 344
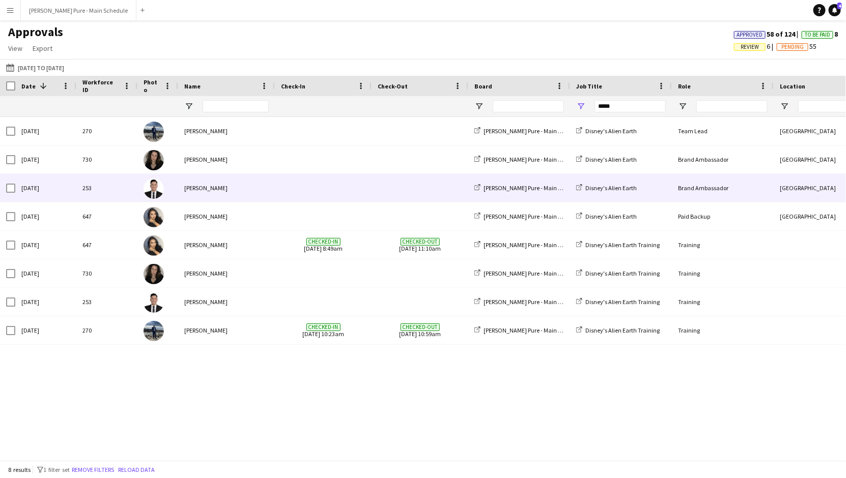
click at [211, 202] on div "Angel III Reyes" at bounding box center [226, 188] width 97 height 28
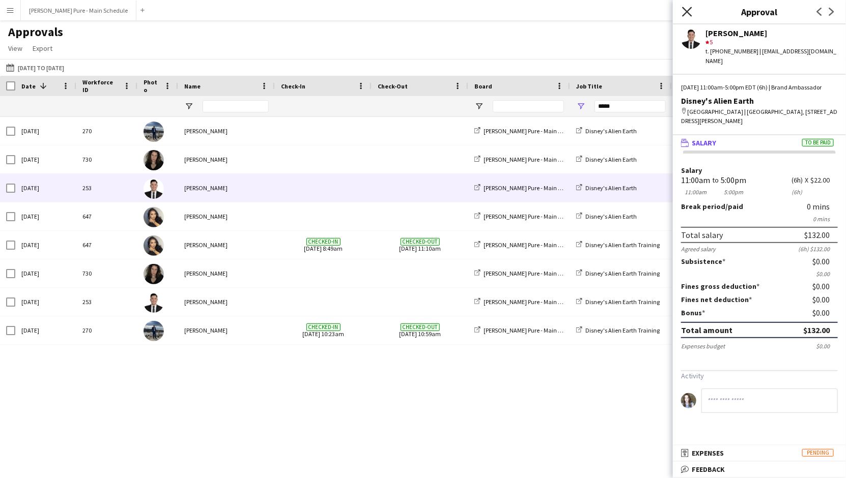
click at [689, 9] on icon at bounding box center [687, 12] width 10 height 10
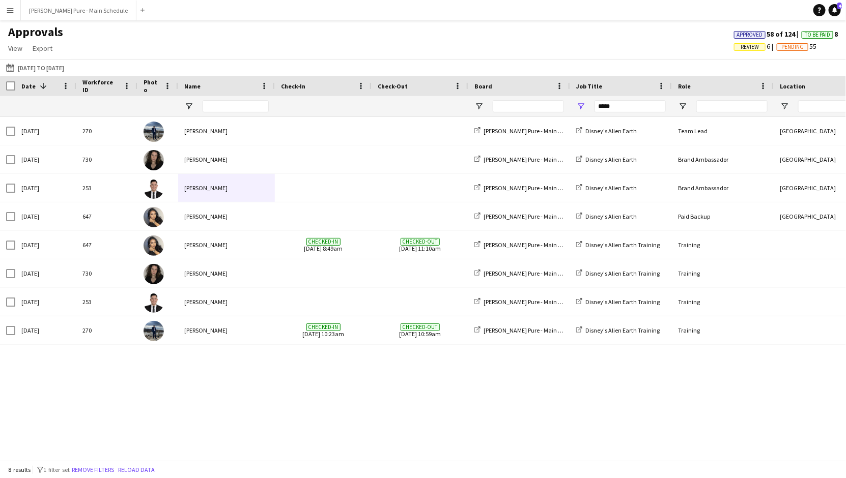
click at [10, 10] on app-icon "Menu" at bounding box center [10, 10] width 8 height 8
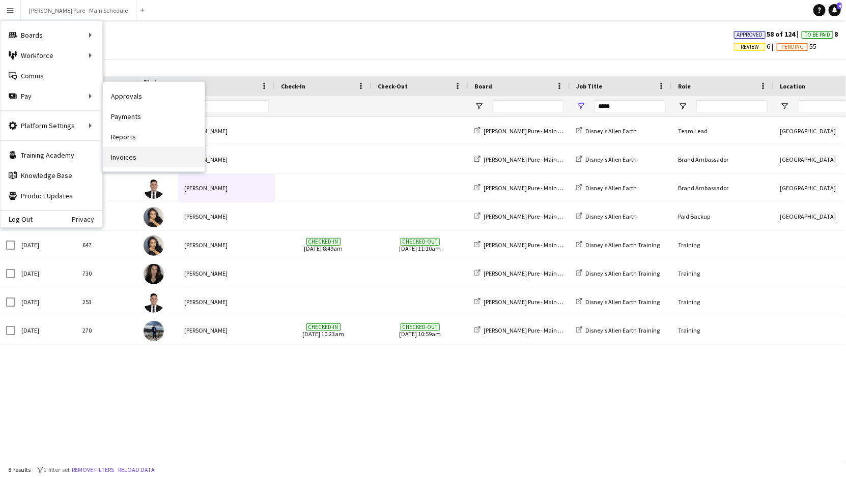
click at [165, 156] on link "Invoices" at bounding box center [154, 157] width 102 height 20
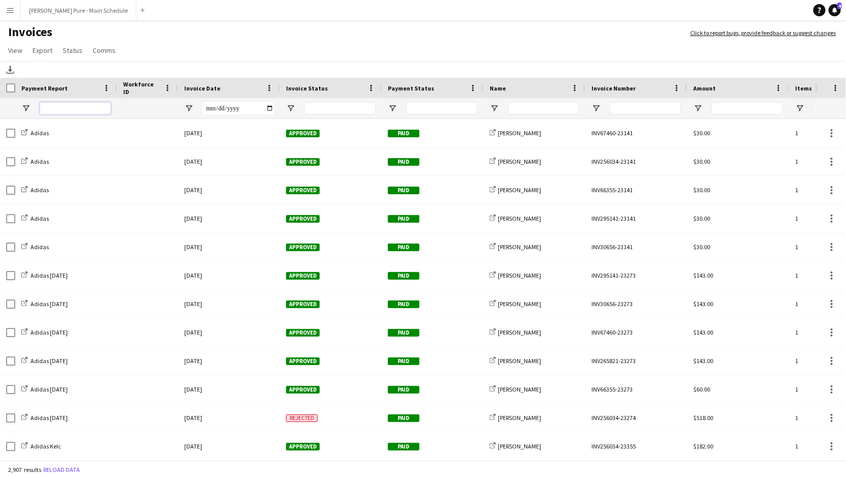
click at [77, 105] on input "Payment Report Filter Input" at bounding box center [75, 108] width 71 height 12
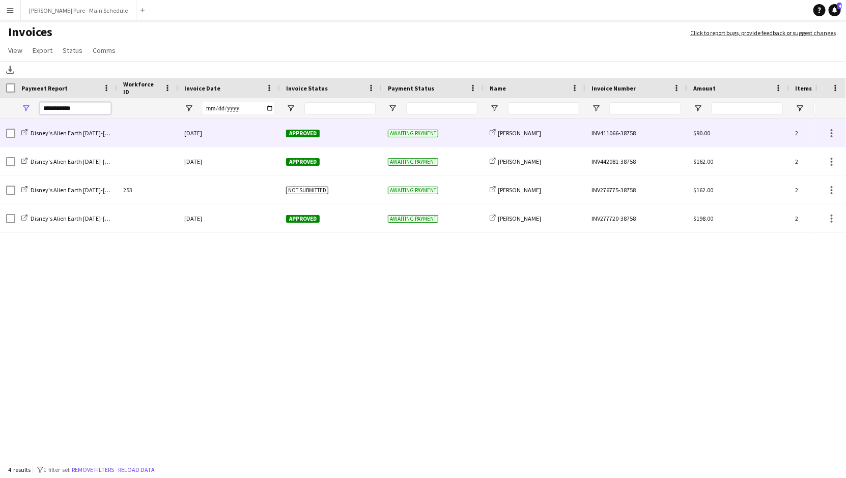
type input "**********"
click at [425, 138] on div "Awaiting payment" at bounding box center [433, 133] width 102 height 28
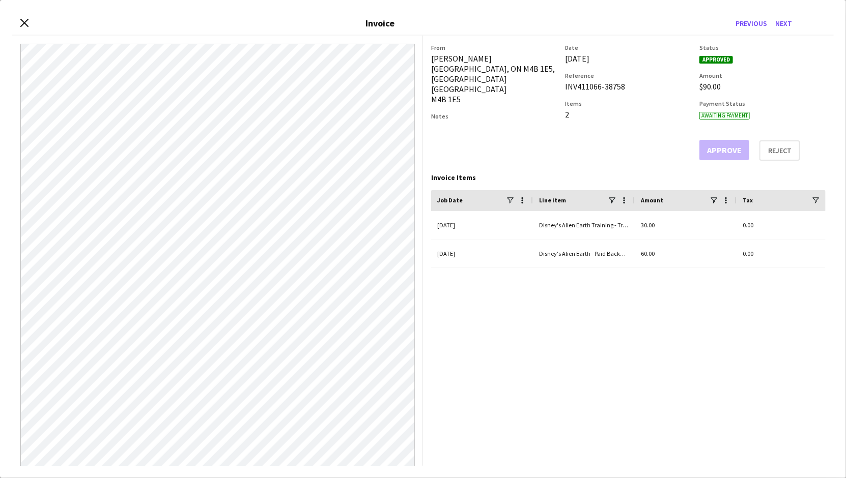
click at [710, 149] on div "Approve Reject" at bounding box center [762, 150] width 126 height 21
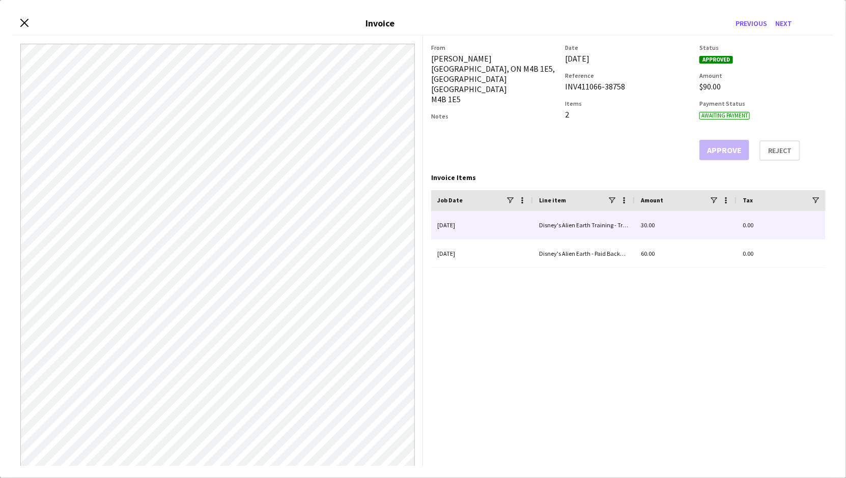
click at [557, 227] on div "Disney's Alien Earth Training - Training (salary)" at bounding box center [584, 225] width 102 height 28
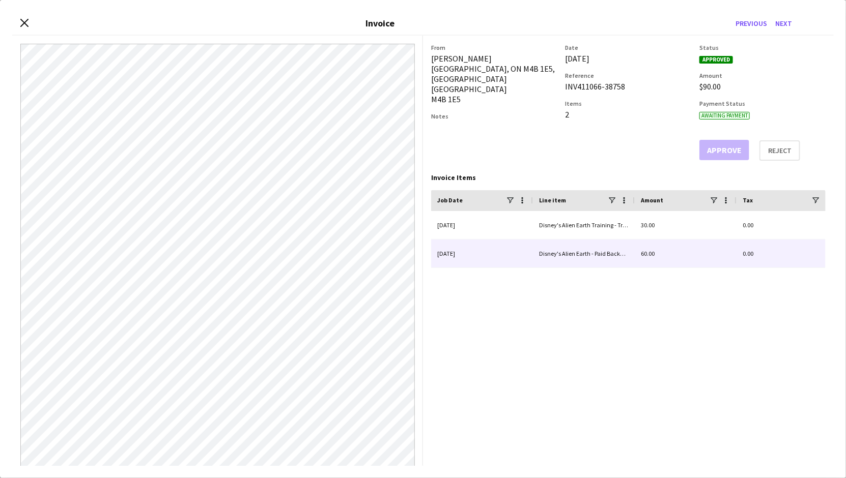
click at [564, 250] on div "Disney's Alien Earth - Paid Backup (salary)" at bounding box center [584, 254] width 102 height 28
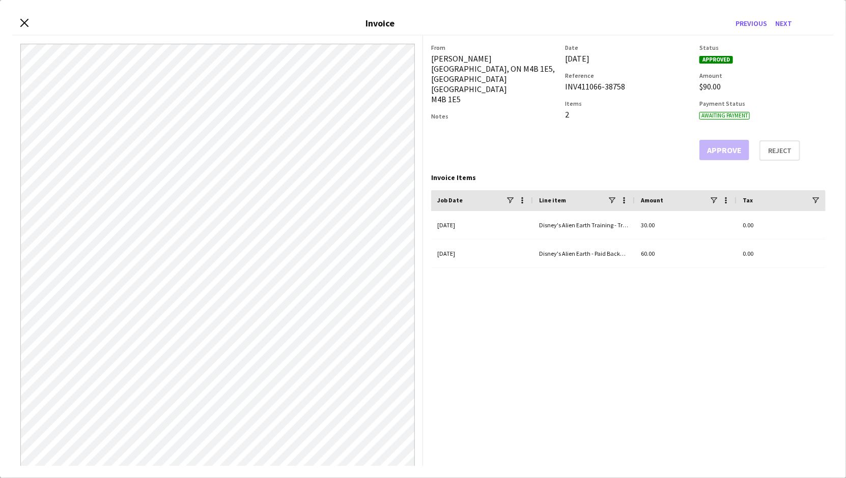
click at [710, 150] on div "Approve Reject" at bounding box center [762, 150] width 126 height 21
click at [710, 21] on button "Next" at bounding box center [783, 23] width 25 height 16
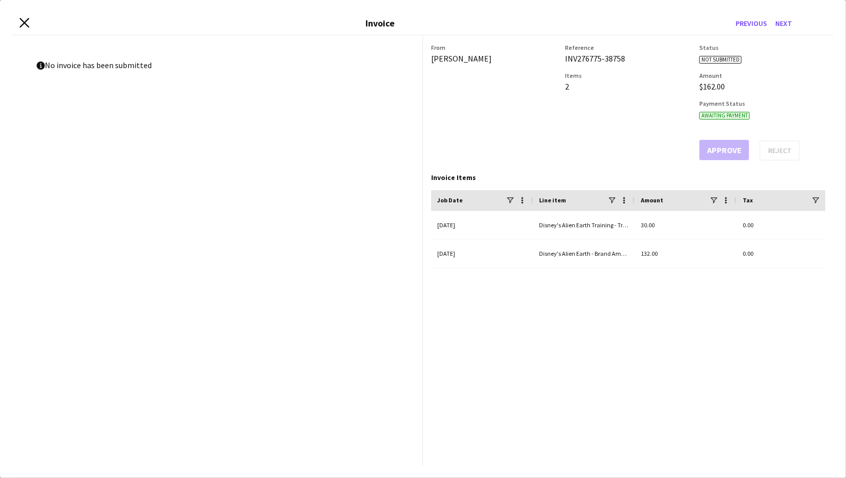
click at [20, 24] on icon "Close invoice dialog" at bounding box center [24, 23] width 10 height 10
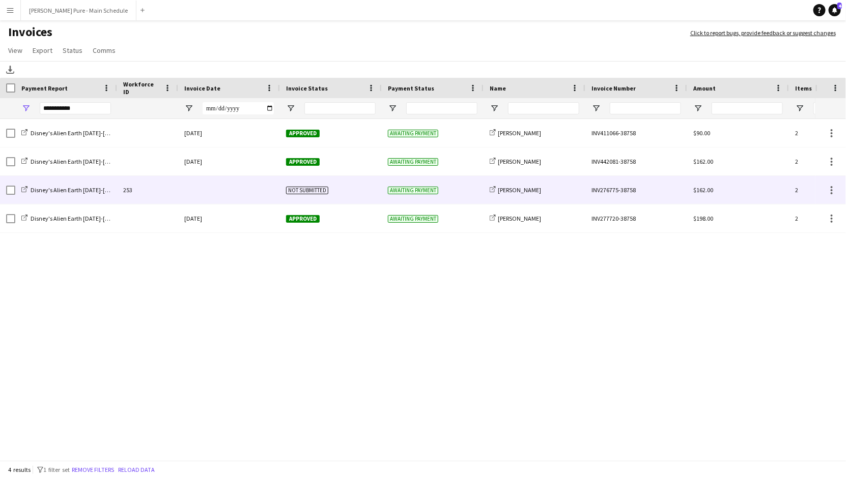
click at [66, 197] on div "Disney's Alien Earth Aug 7-9 Payment Report" at bounding box center [66, 190] width 102 height 28
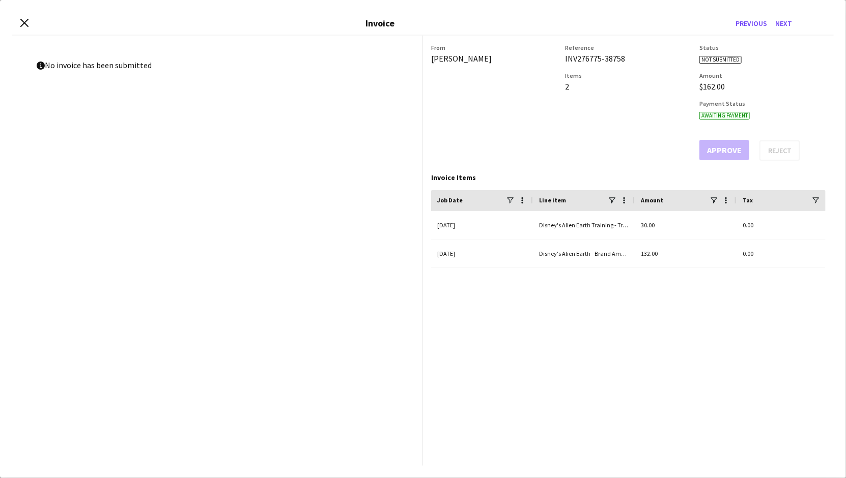
click at [30, 23] on div "Close invoice dialog Invoice Previous Next" at bounding box center [422, 23] width 821 height 23
click at [21, 22] on icon "Close invoice dialog" at bounding box center [24, 23] width 10 height 10
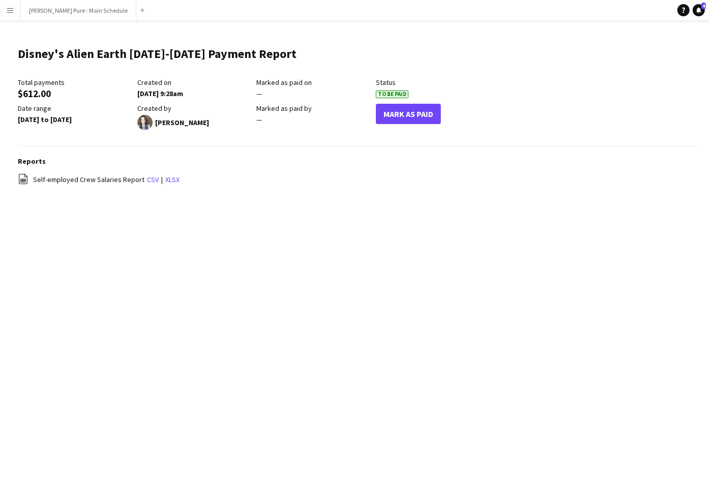
click at [17, 11] on button "Menu" at bounding box center [10, 10] width 20 height 20
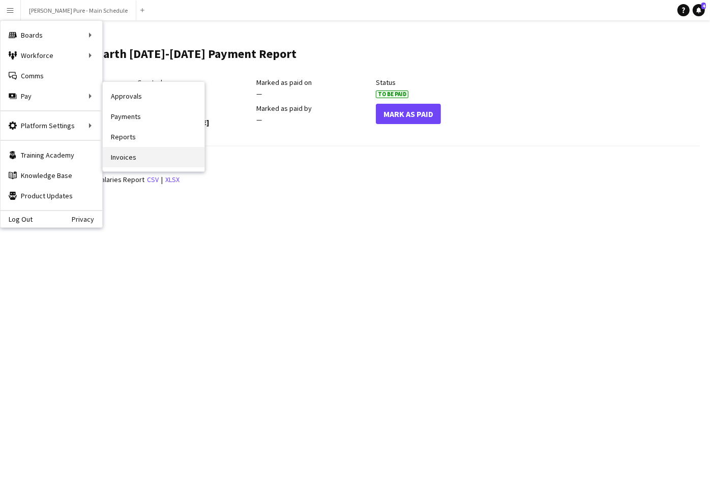
click at [137, 154] on link "Invoices" at bounding box center [154, 157] width 102 height 20
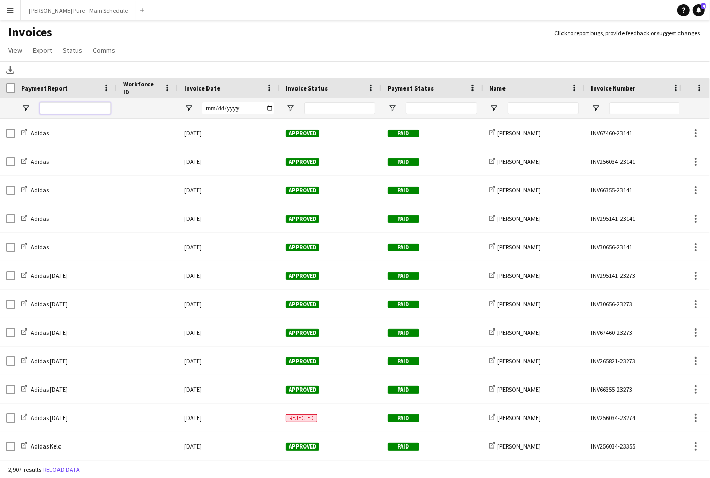
click at [59, 110] on input "Payment Report Filter Input" at bounding box center [75, 108] width 71 height 12
type input "**********"
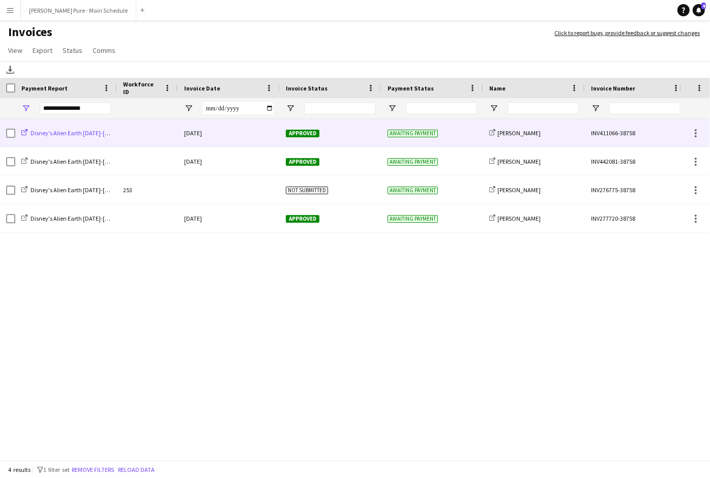
click at [111, 131] on span "Disney's Alien Earth Aug 7-9 Payment Report" at bounding box center [97, 133] width 132 height 8
click at [517, 130] on span "ameerah nuri" at bounding box center [519, 133] width 43 height 8
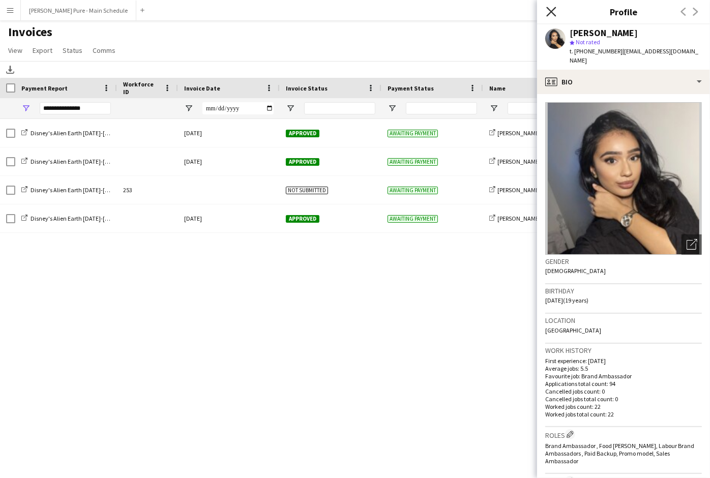
click at [548, 7] on icon "Close pop-in" at bounding box center [552, 12] width 10 height 10
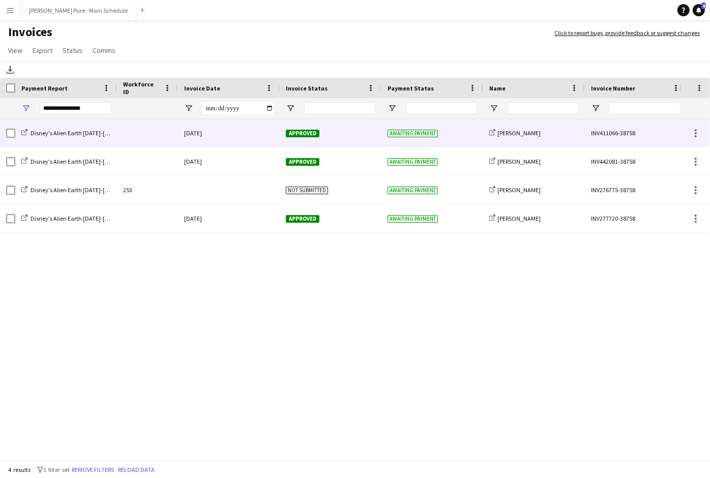
click at [204, 129] on div "11-August-2025" at bounding box center [229, 133] width 102 height 28
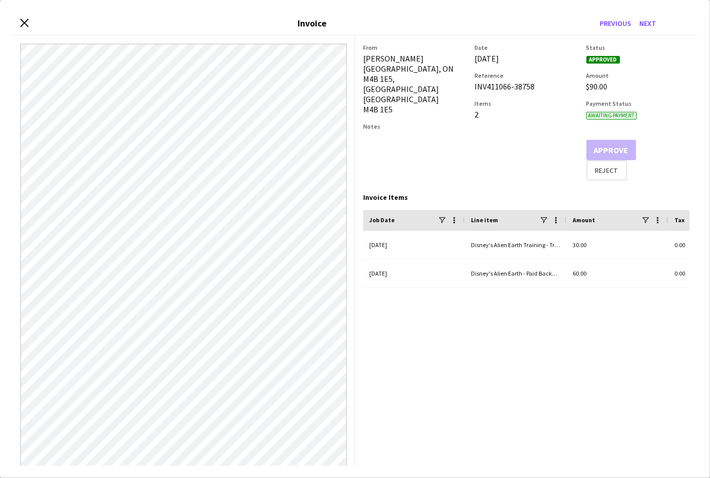
drag, startPoint x: 475, startPoint y: 87, endPoint x: 535, endPoint y: 84, distance: 59.6
click at [535, 85] on div "INV411066-38758" at bounding box center [526, 86] width 103 height 10
copy div "INV411066-38758"
click at [24, 17] on div "Close invoice dialog Invoice Previous Next" at bounding box center [355, 23] width 686 height 23
click at [23, 28] on div "Close invoice dialog Invoice Previous Next" at bounding box center [355, 23] width 686 height 23
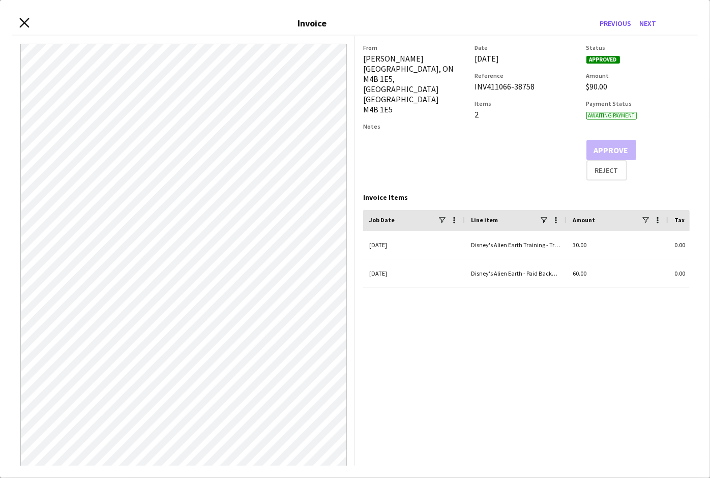
click at [24, 25] on icon "Close invoice dialog" at bounding box center [24, 23] width 10 height 10
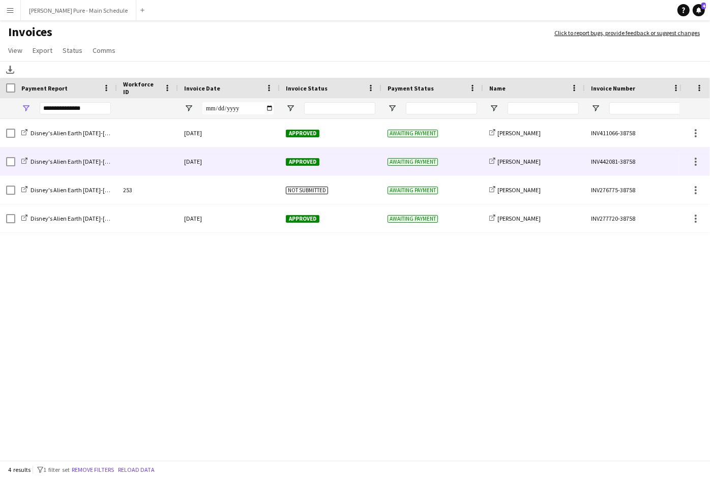
click at [302, 162] on span "Approved" at bounding box center [303, 162] width 34 height 8
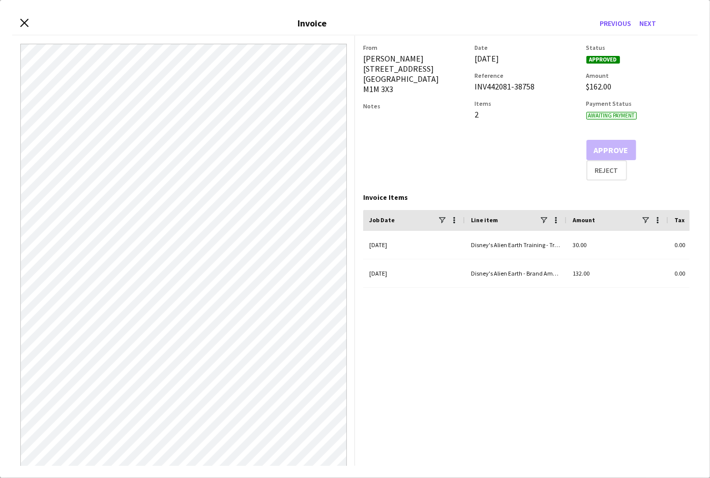
drag, startPoint x: 535, startPoint y: 87, endPoint x: 475, endPoint y: 85, distance: 59.6
click at [475, 87] on div "INV442081-38758" at bounding box center [526, 86] width 103 height 10
copy div "INV442081-38758"
click at [24, 24] on icon "Close invoice dialog" at bounding box center [24, 23] width 10 height 10
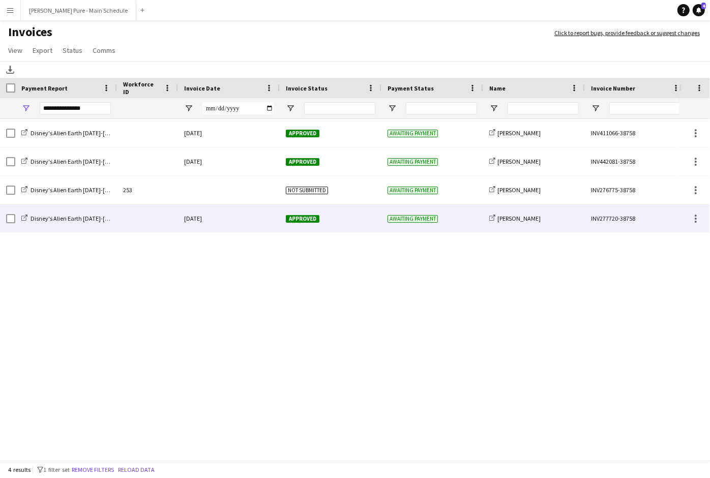
click at [329, 221] on div "Approved" at bounding box center [331, 219] width 102 height 28
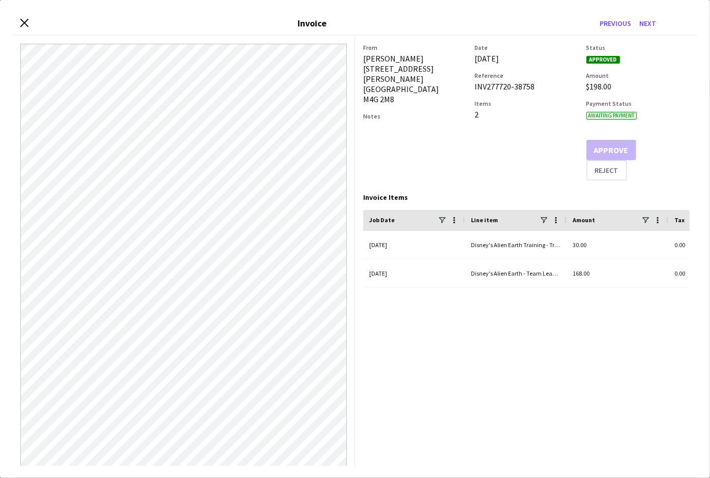
drag, startPoint x: 536, startPoint y: 88, endPoint x: 473, endPoint y: 89, distance: 63.1
click at [473, 89] on div "From William Bui 172 Donlea Drive Toronto M4G 2M8 Notes Date 11-August-2025 Ref…" at bounding box center [526, 112] width 327 height 137
copy div "INV277720-38758"
click at [24, 21] on icon at bounding box center [24, 23] width 10 height 10
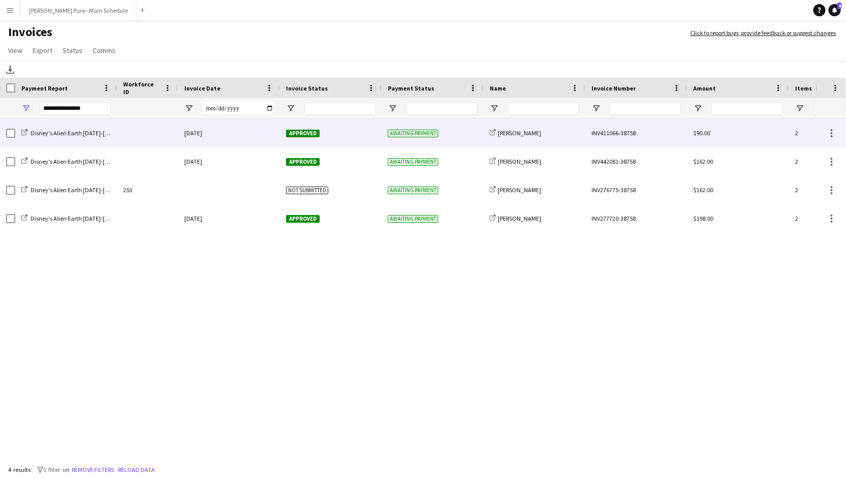
drag, startPoint x: 640, startPoint y: 134, endPoint x: 589, endPoint y: 131, distance: 51.0
click at [588, 132] on div "INV411066-38758" at bounding box center [636, 133] width 102 height 28
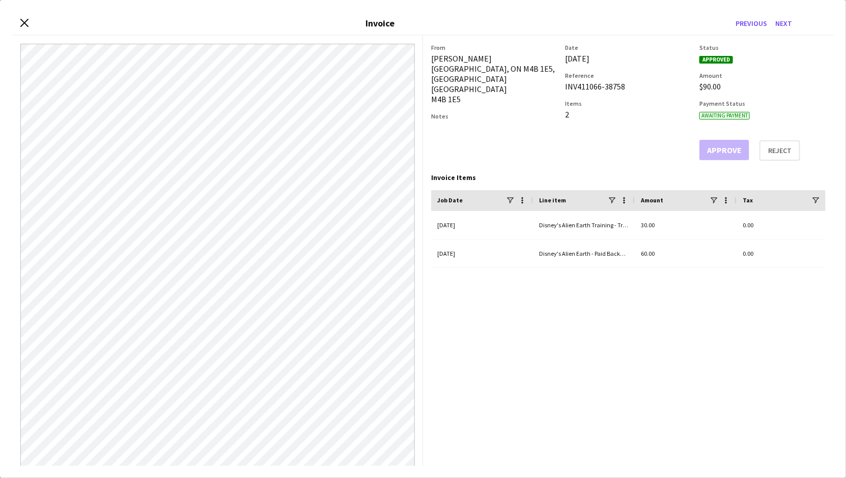
drag, startPoint x: 624, startPoint y: 88, endPoint x: 565, endPoint y: 86, distance: 59.6
click at [565, 86] on div "INV411066-38758" at bounding box center [628, 86] width 126 height 10
copy div "INV411066-38758"
click at [18, 25] on div "Close invoice dialog Invoice Previous Next" at bounding box center [422, 23] width 821 height 23
click at [26, 18] on icon "Close invoice dialog" at bounding box center [24, 23] width 10 height 10
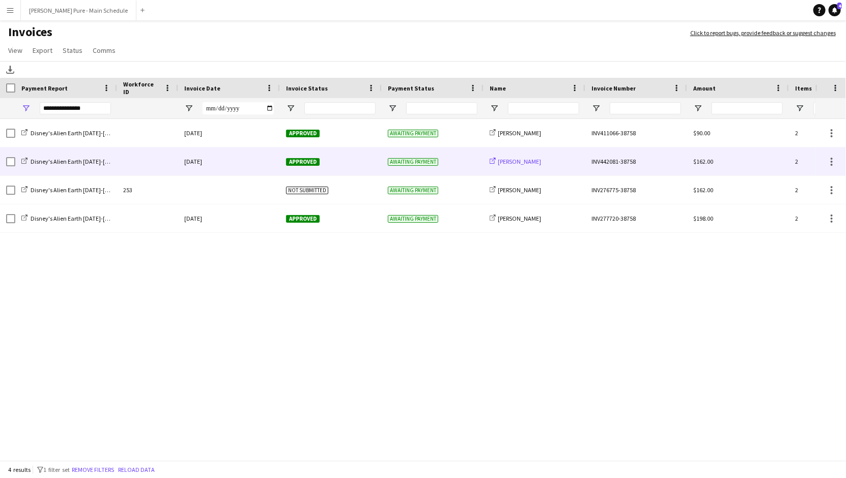
click at [517, 159] on span "Emily Callaghan" at bounding box center [519, 162] width 43 height 8
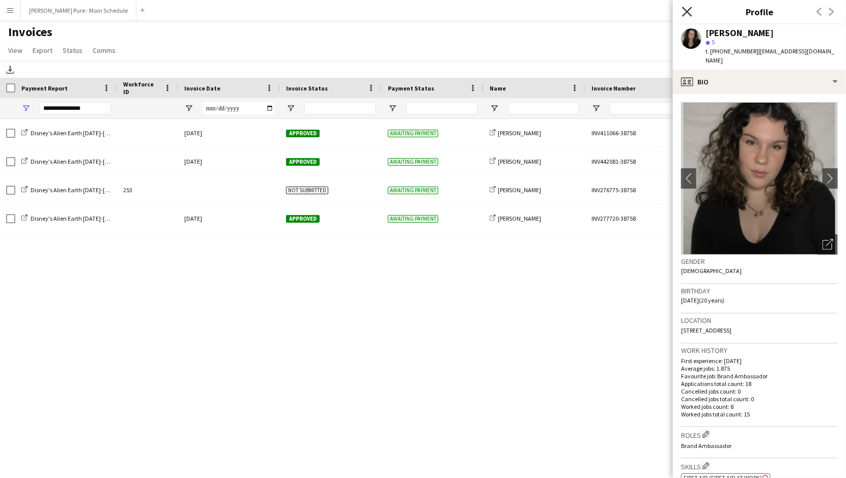
click at [687, 14] on icon "Close pop-in" at bounding box center [687, 12] width 10 height 10
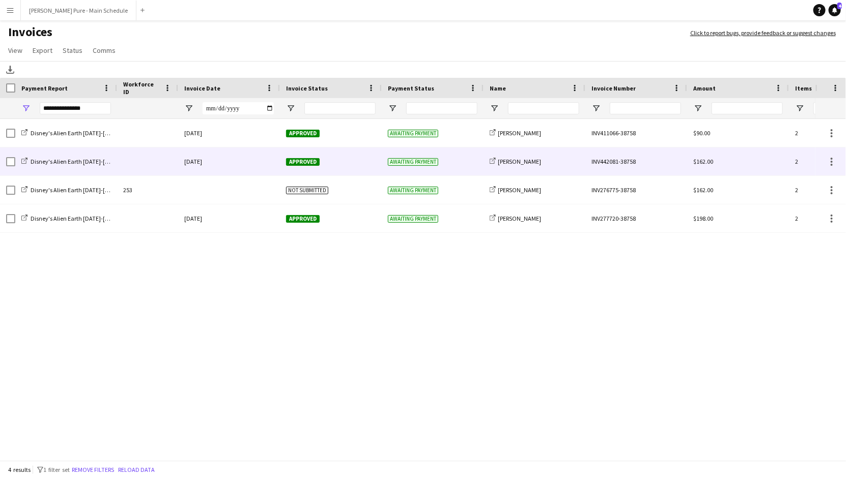
click at [623, 162] on div "INV442081-38758" at bounding box center [636, 162] width 102 height 28
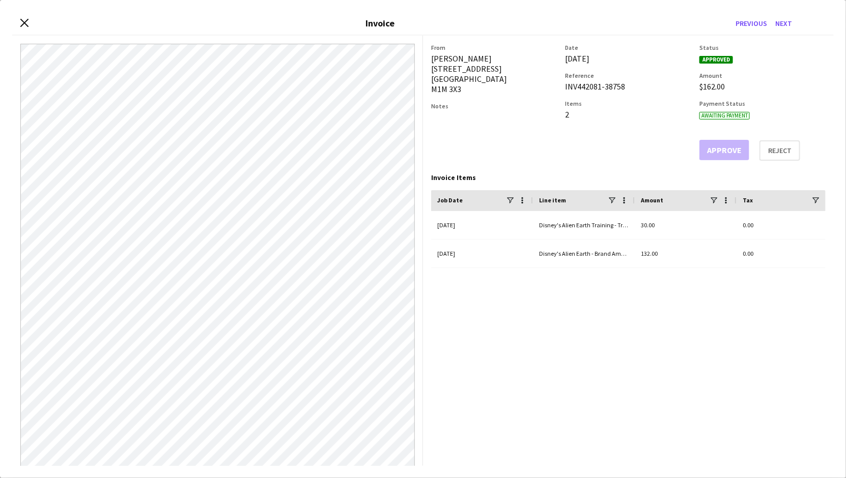
drag, startPoint x: 623, startPoint y: 86, endPoint x: 565, endPoint y: 88, distance: 58.0
click at [565, 88] on div "INV442081-38758" at bounding box center [628, 86] width 126 height 10
copy div "INV442081-38758"
click at [26, 15] on div "Close invoice dialog Invoice Previous Next" at bounding box center [422, 23] width 821 height 23
click at [22, 26] on icon "Close invoice dialog" at bounding box center [24, 23] width 10 height 10
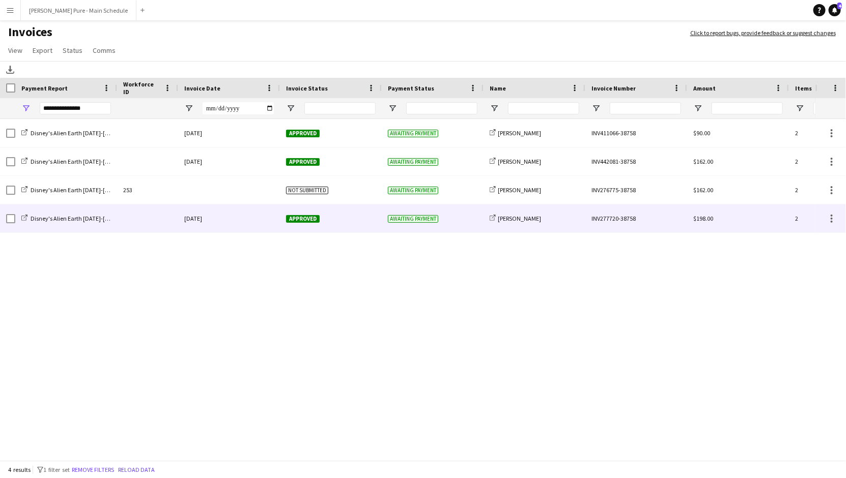
click at [538, 225] on div "share-external-link-1 William Bui" at bounding box center [534, 219] width 102 height 28
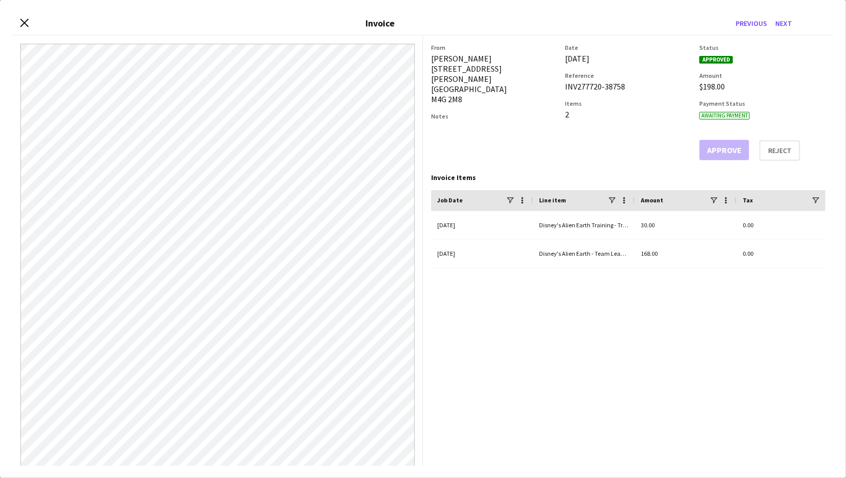
drag, startPoint x: 625, startPoint y: 88, endPoint x: 563, endPoint y: 88, distance: 62.6
click at [563, 88] on div "From William Bui 172 Donlea Drive Toronto M4G 2M8 Notes Date 11-August-2025 Ref…" at bounding box center [628, 102] width 394 height 117
copy div "INV277720-38758"
click at [25, 21] on icon at bounding box center [24, 23] width 10 height 10
